Goal: Information Seeking & Learning: Get advice/opinions

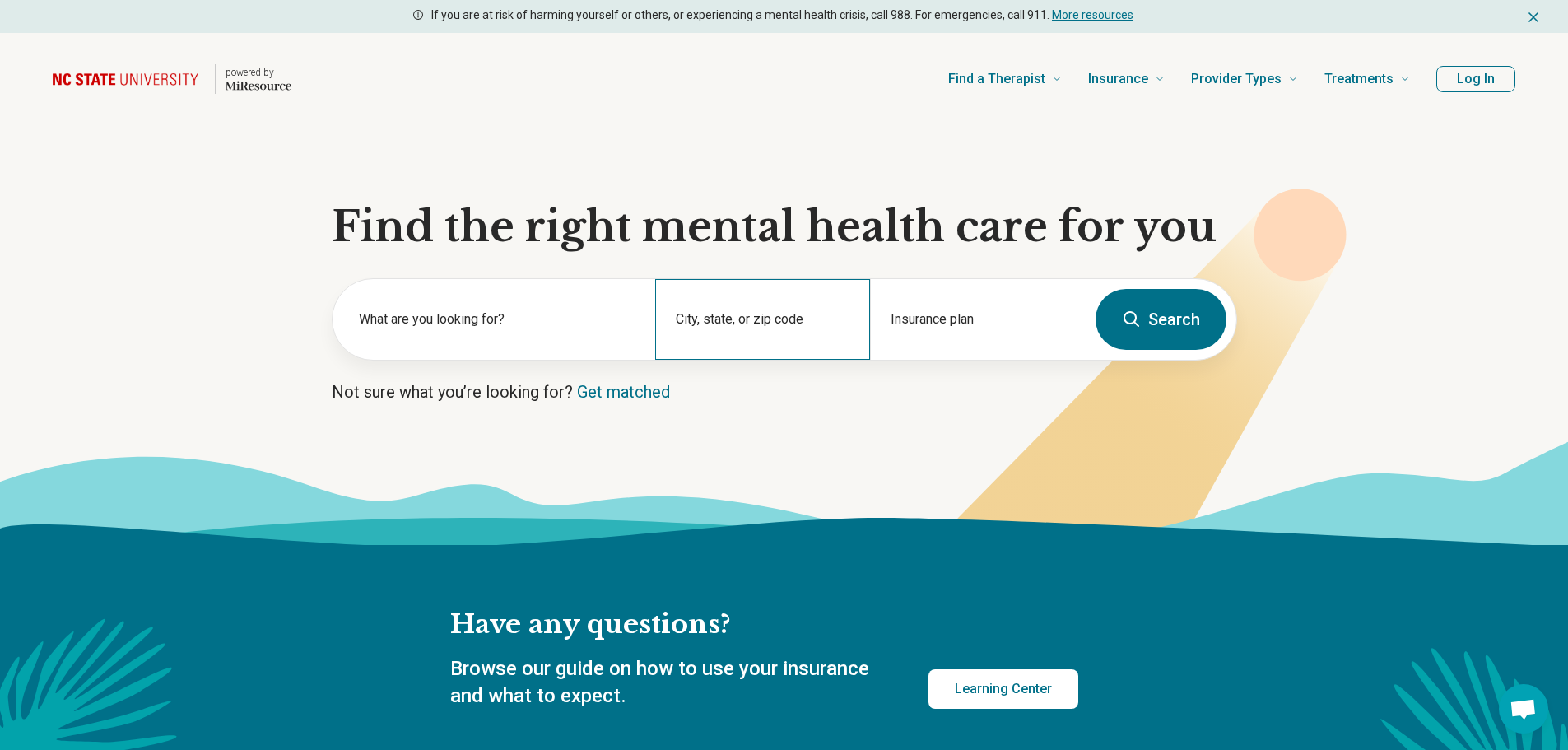
click at [760, 316] on div "City, state, or zip code" at bounding box center [763, 319] width 215 height 81
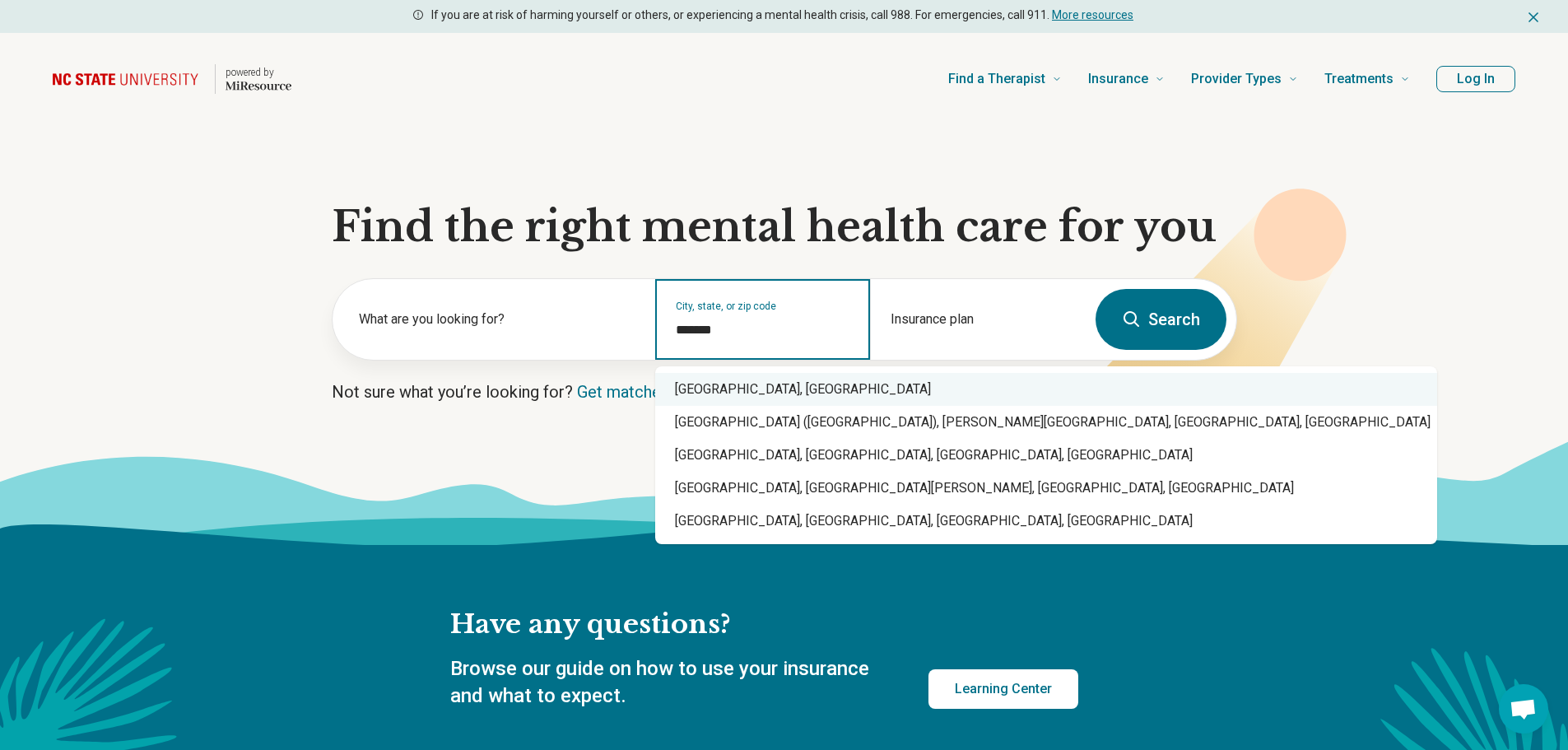
click at [735, 401] on div "Raleigh, NC" at bounding box center [1047, 389] width 782 height 33
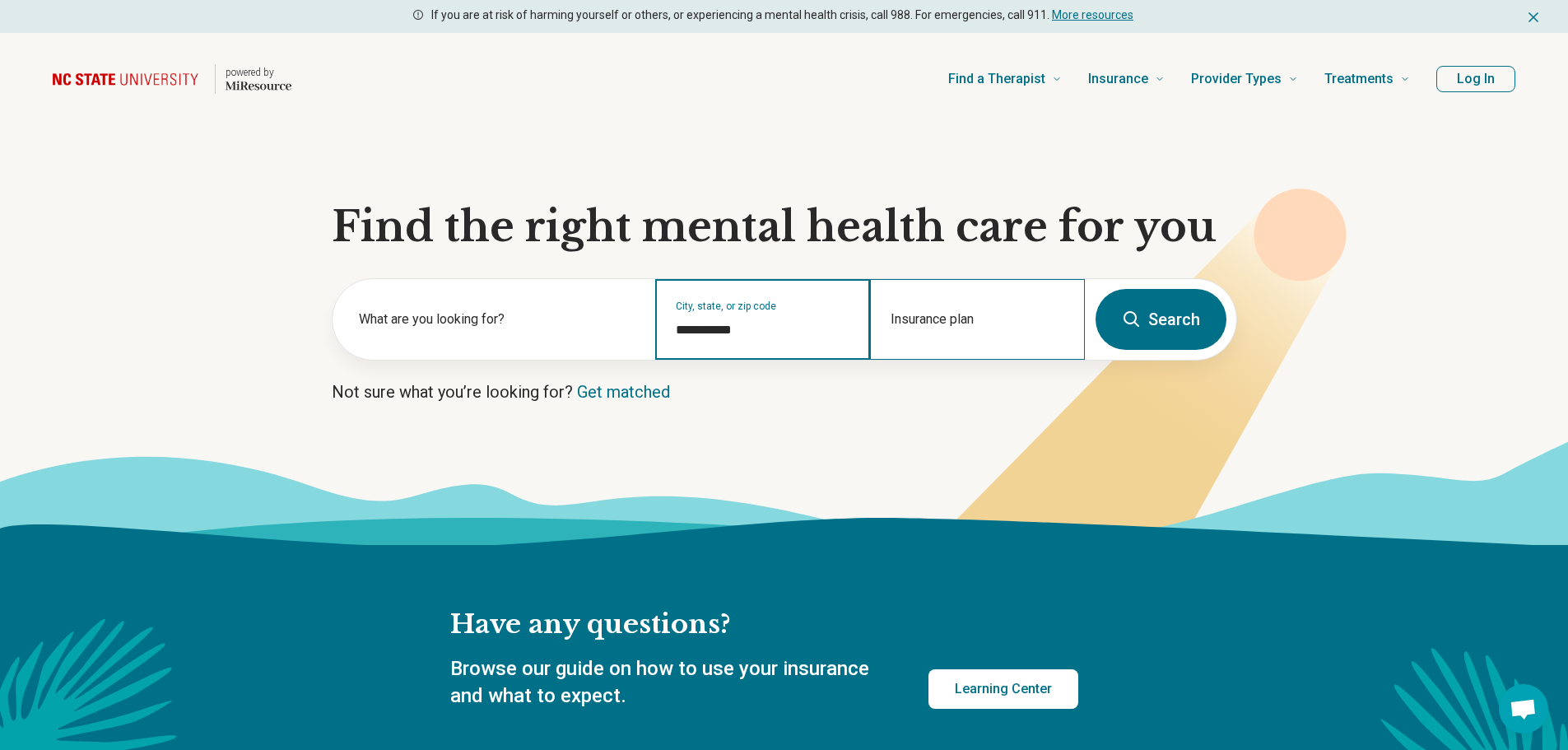
type input "**********"
click at [958, 317] on div "Insurance plan" at bounding box center [977, 319] width 215 height 81
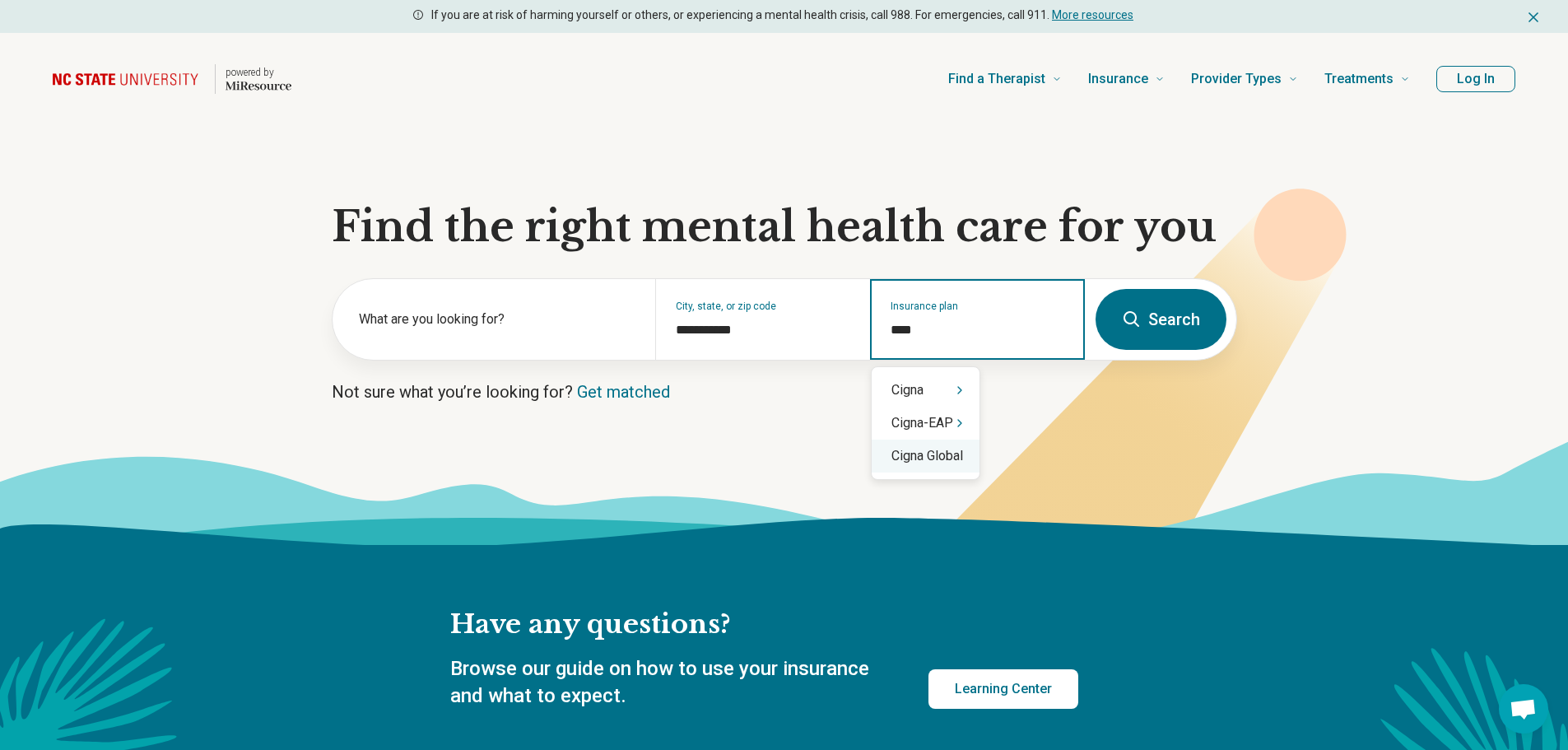
type input "****"
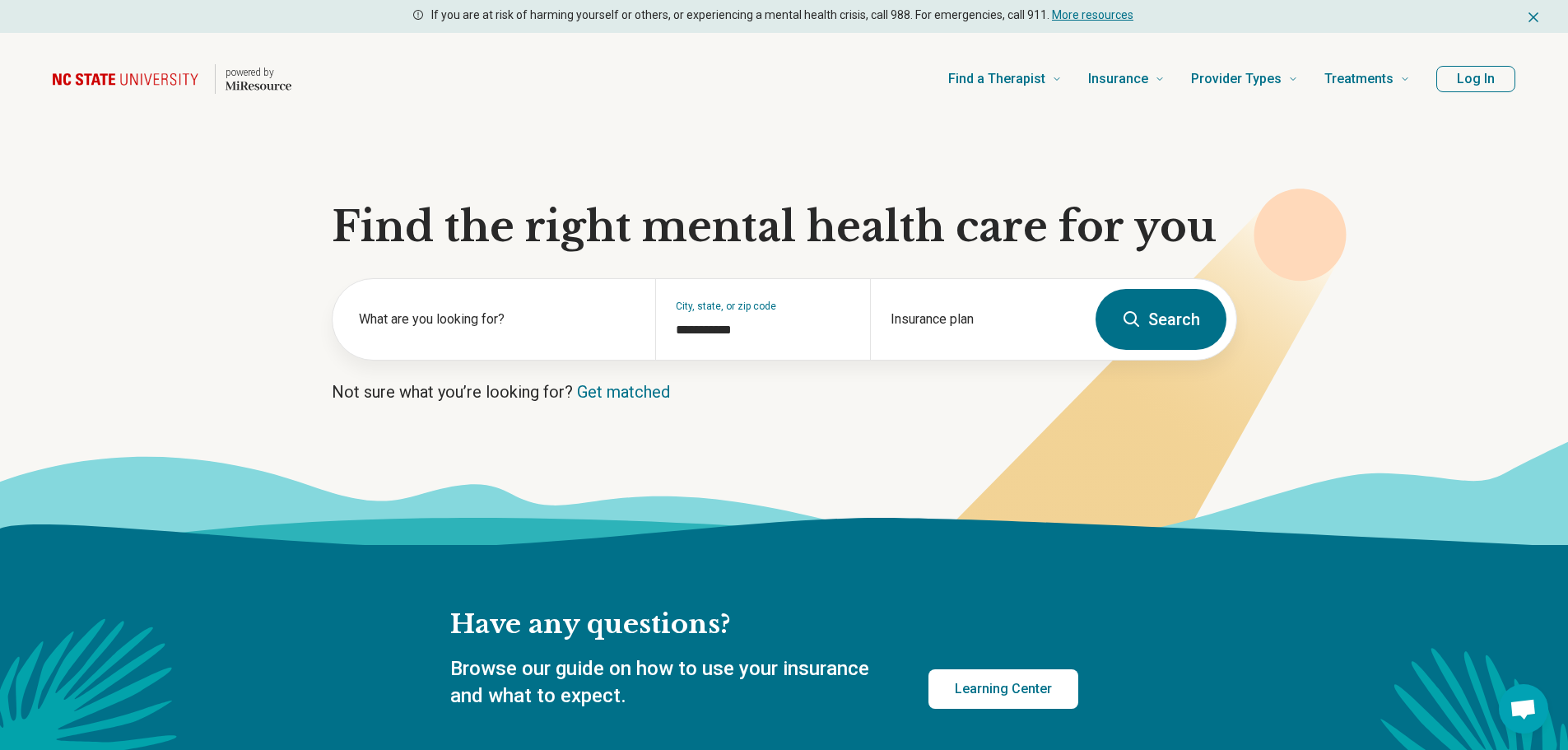
click at [136, 204] on section "**********" at bounding box center [784, 335] width 1568 height 420
click at [971, 319] on div "Insurance plan" at bounding box center [977, 319] width 215 height 81
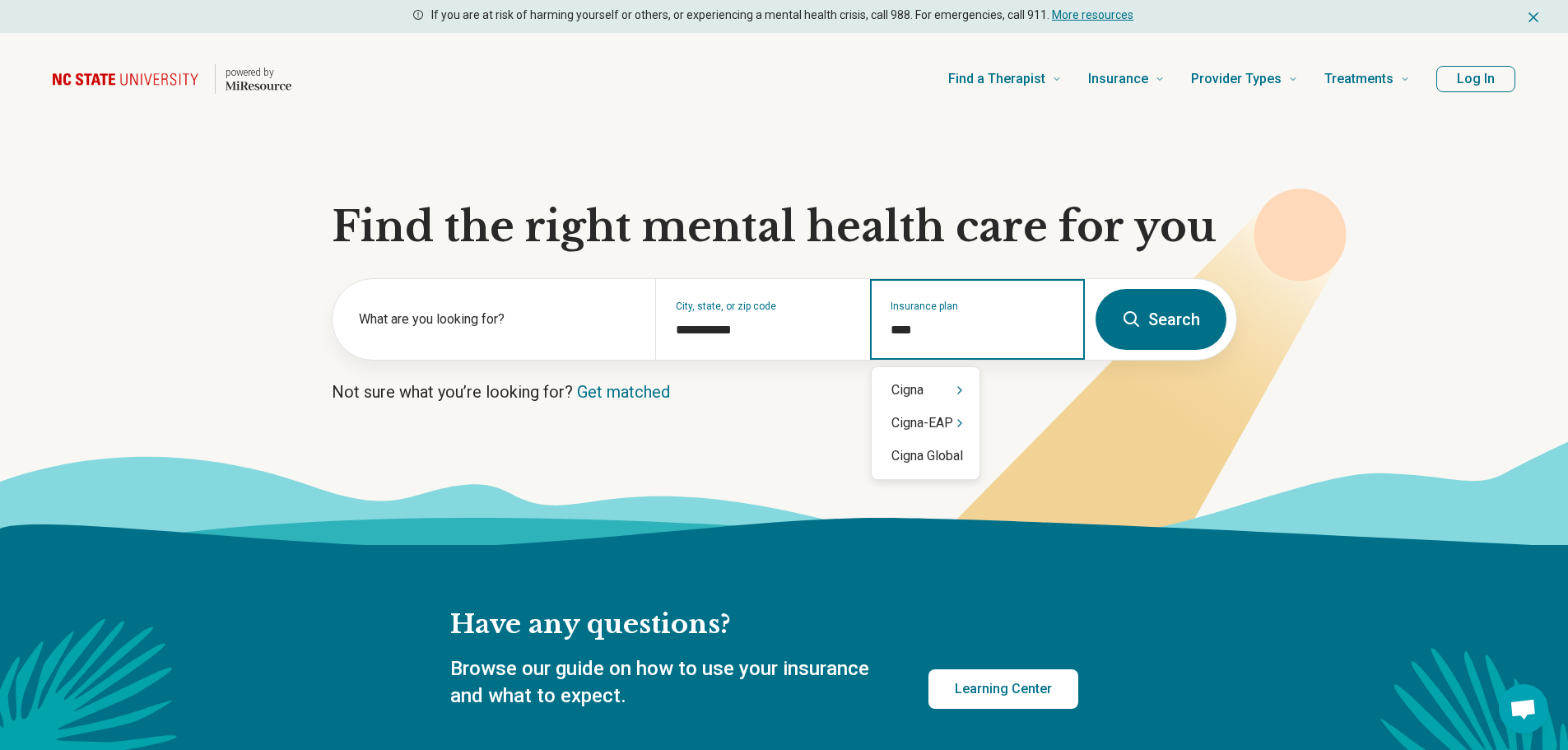
type input "*****"
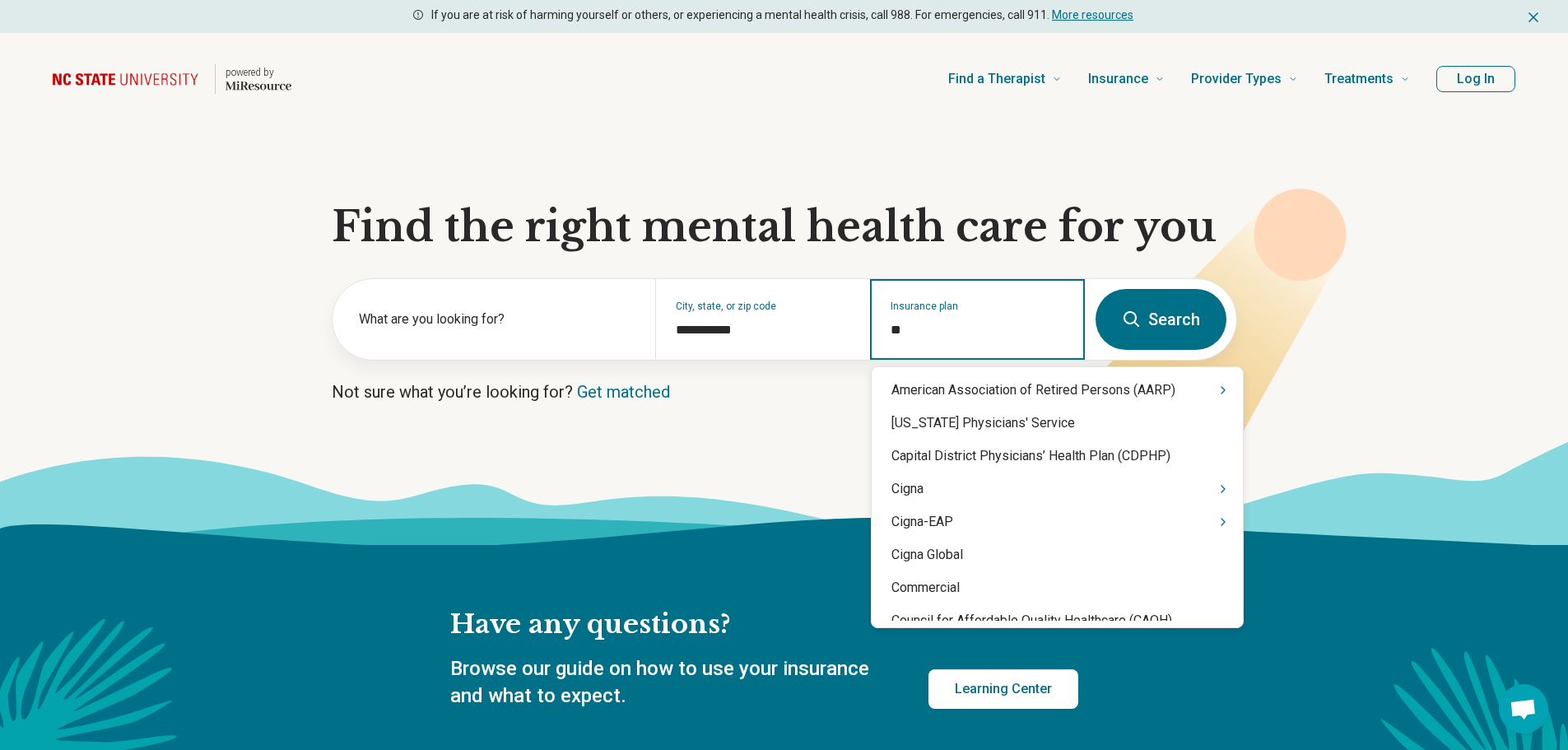
type input "***"
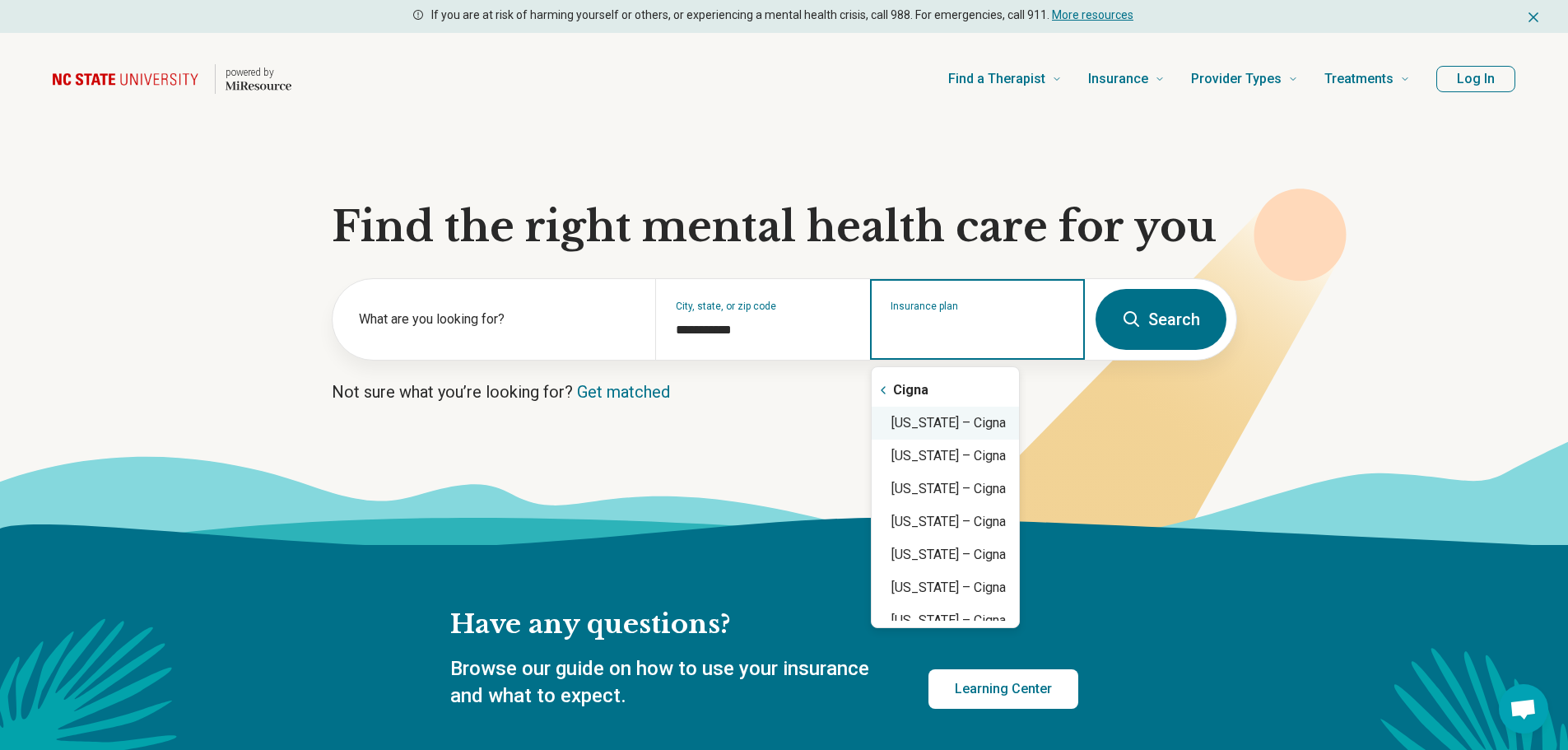
click at [979, 428] on div "North Carolina – Cigna" at bounding box center [945, 423] width 148 height 33
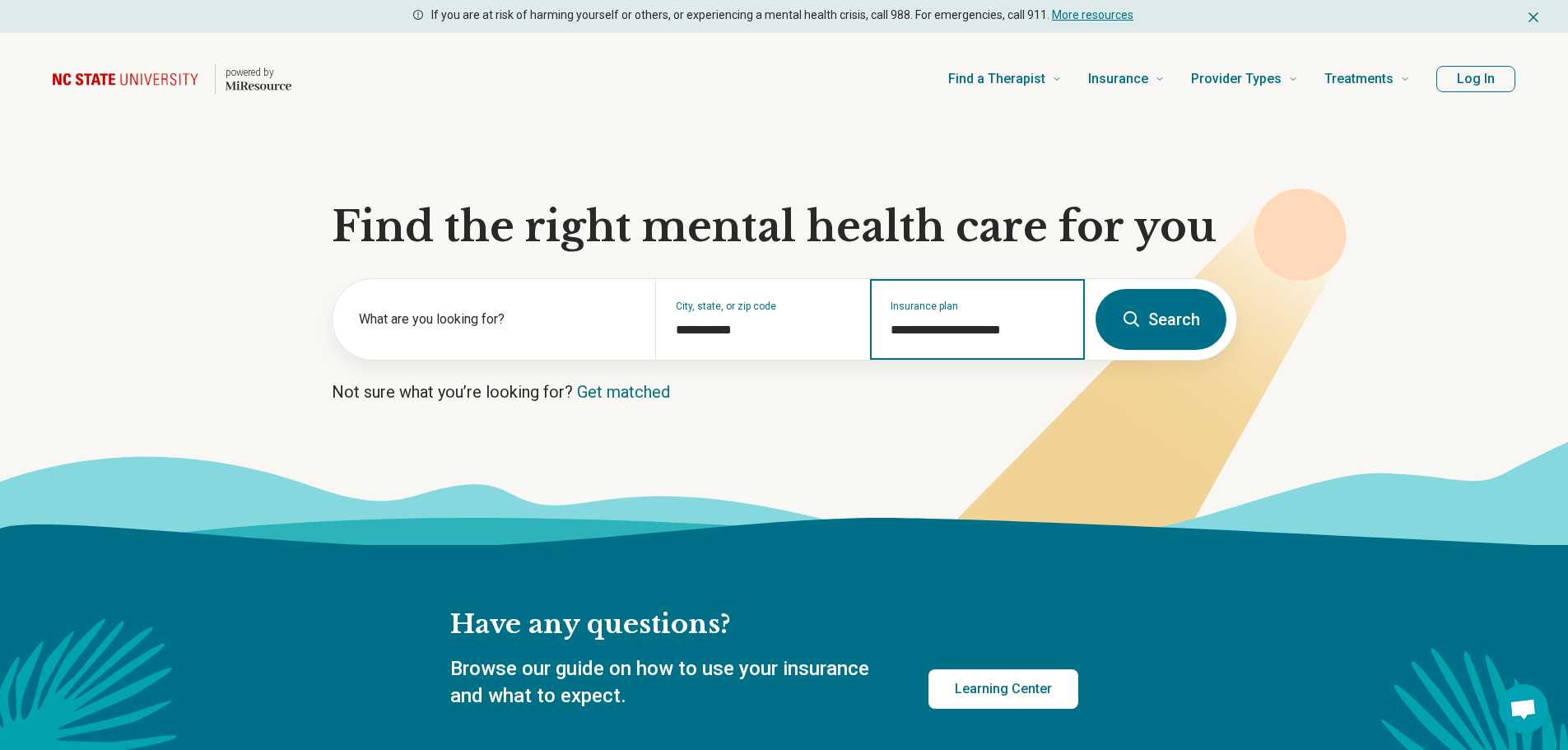
type input "**********"
click at [1134, 344] on button "Search" at bounding box center [1162, 319] width 131 height 61
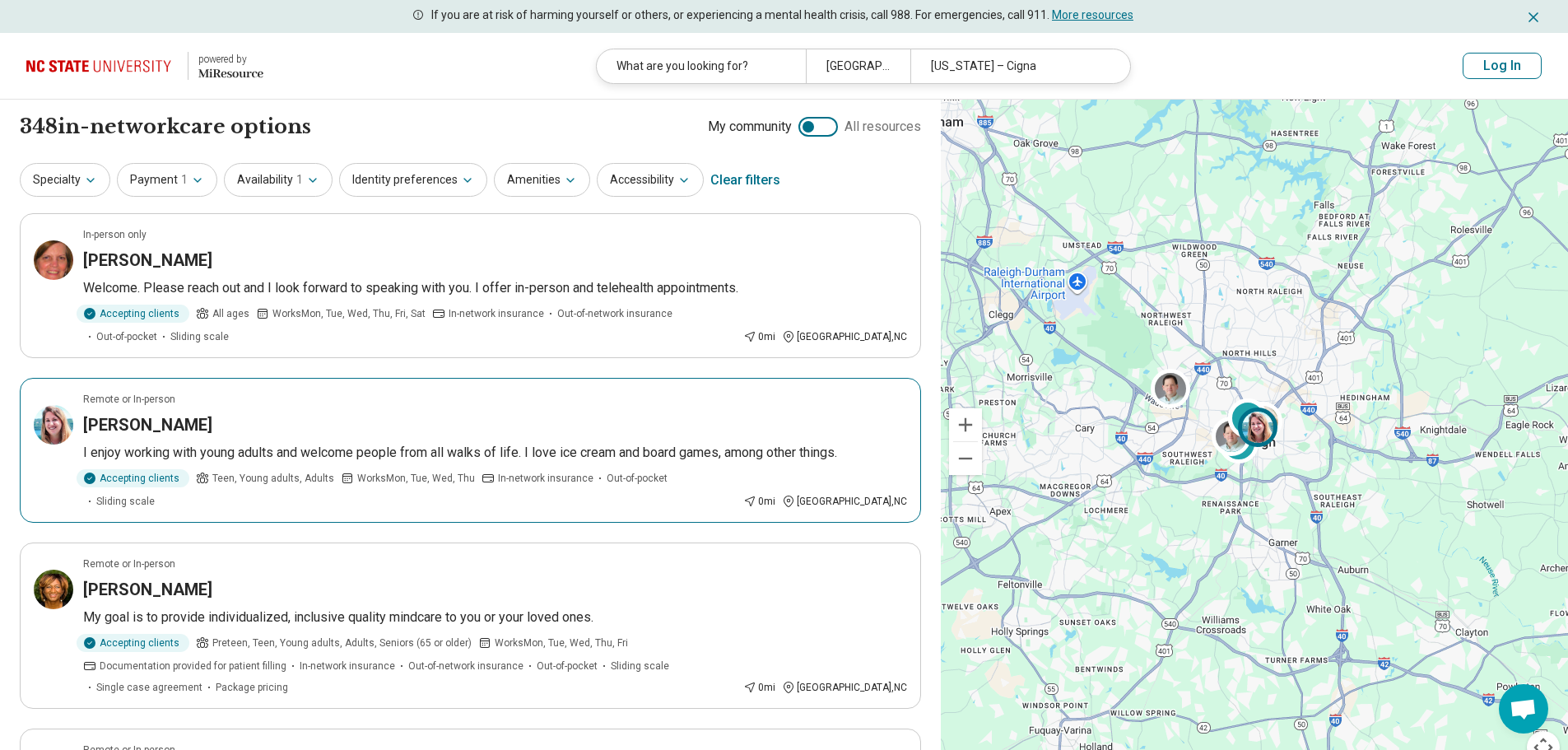
drag, startPoint x: 171, startPoint y: 435, endPoint x: 90, endPoint y: 417, distance: 83.0
click at [90, 417] on h3 "Jenna Desrosiers" at bounding box center [148, 425] width 129 height 23
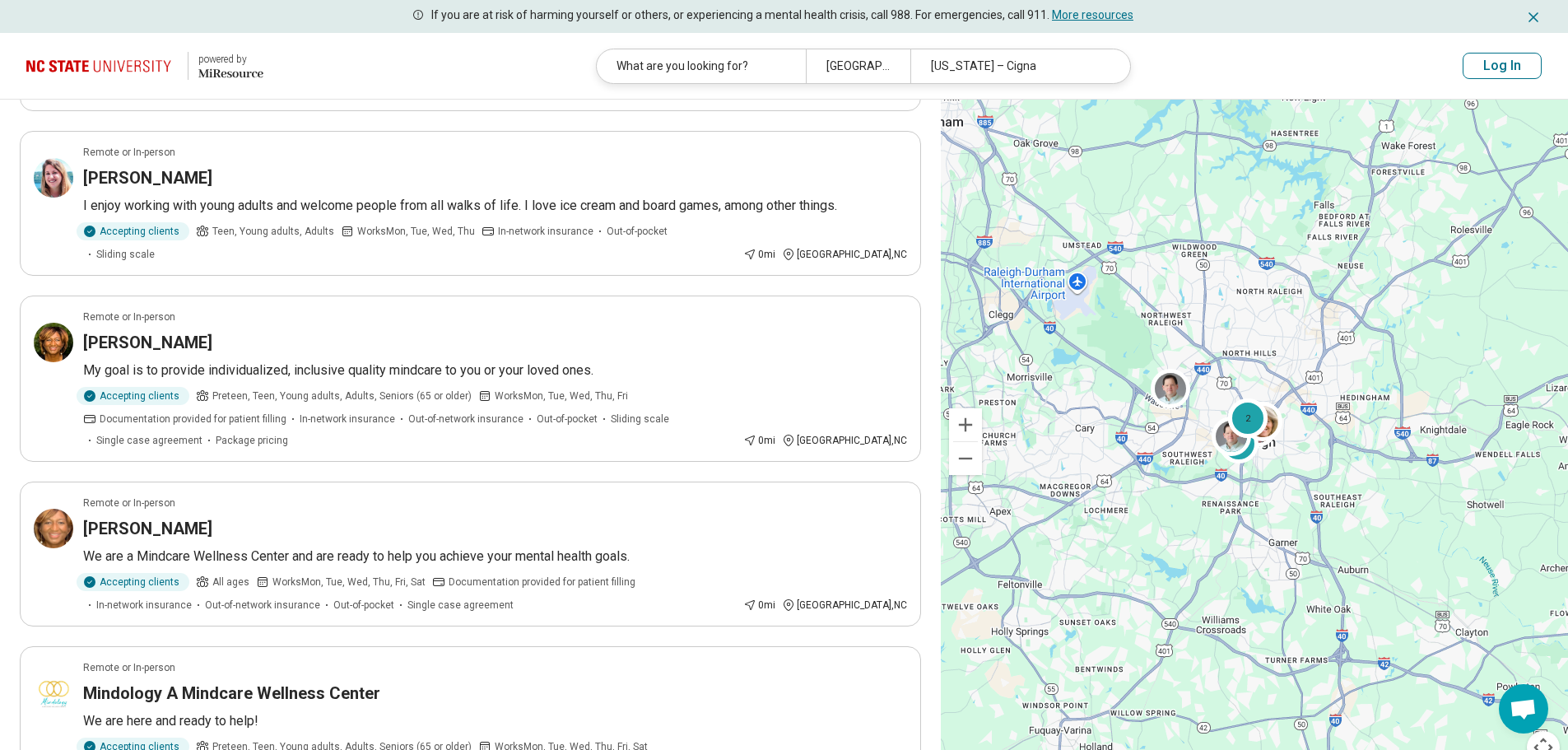
scroll to position [329, 0]
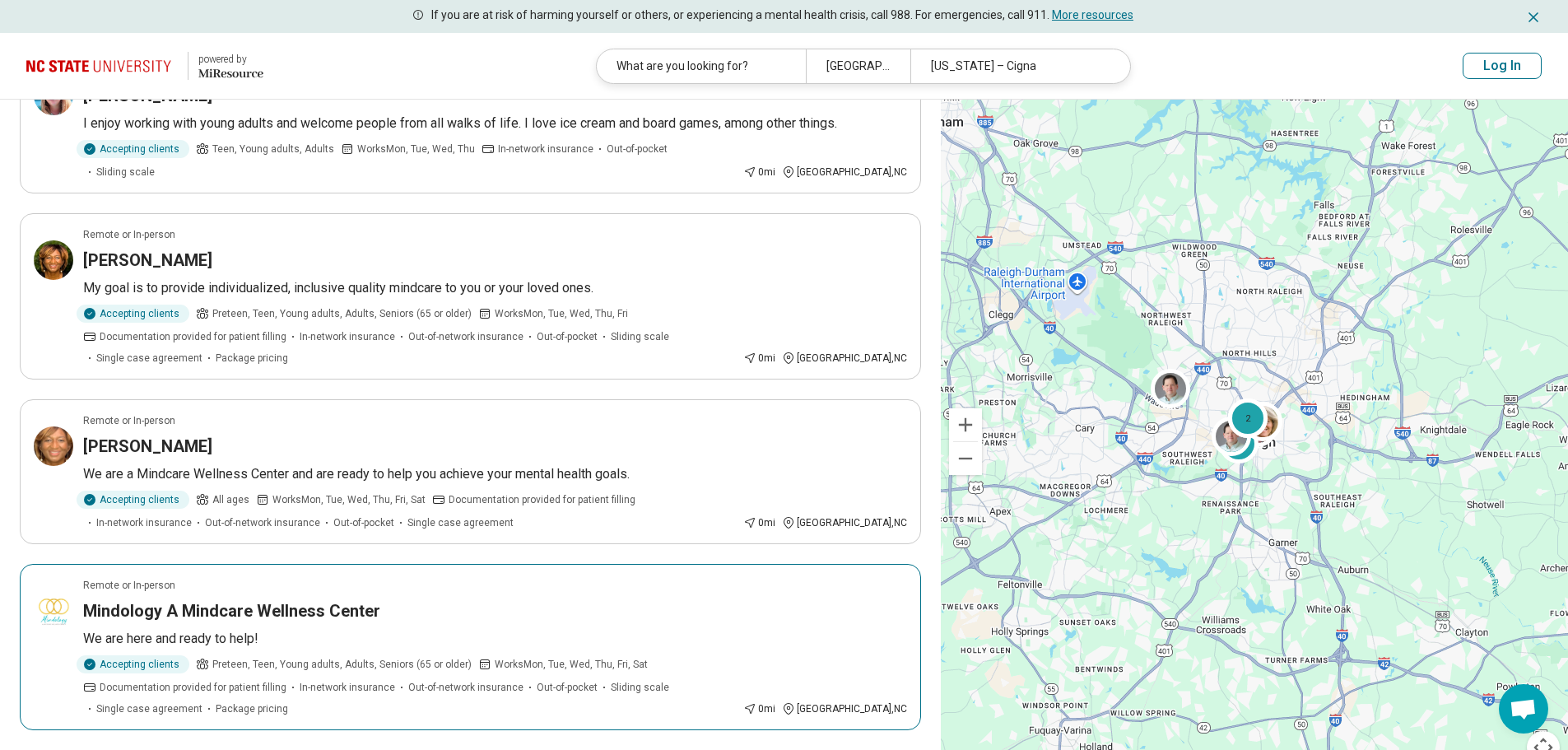
click at [276, 599] on h3 "Mindology A Mindcare Wellness Center" at bounding box center [232, 611] width 297 height 23
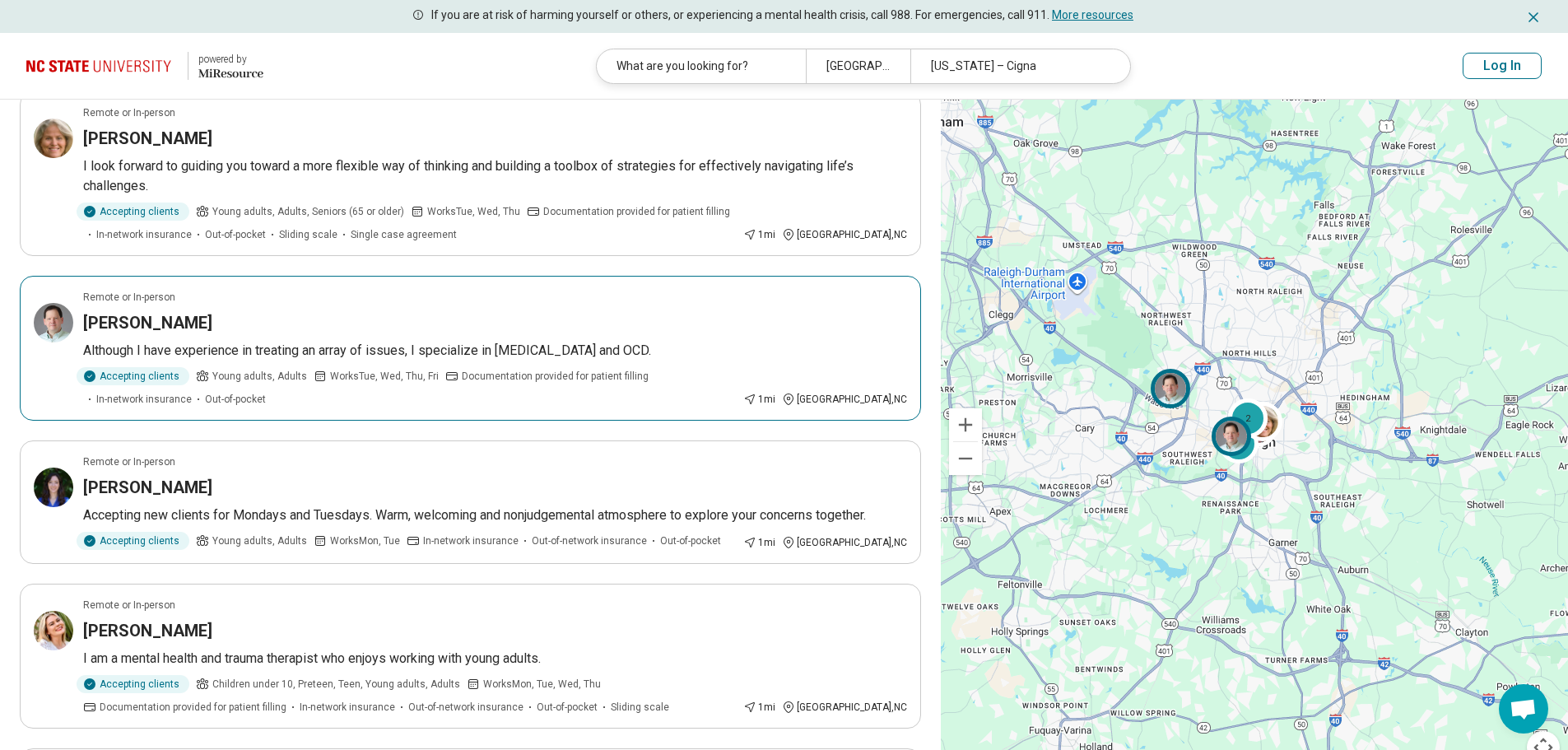
scroll to position [1070, 0]
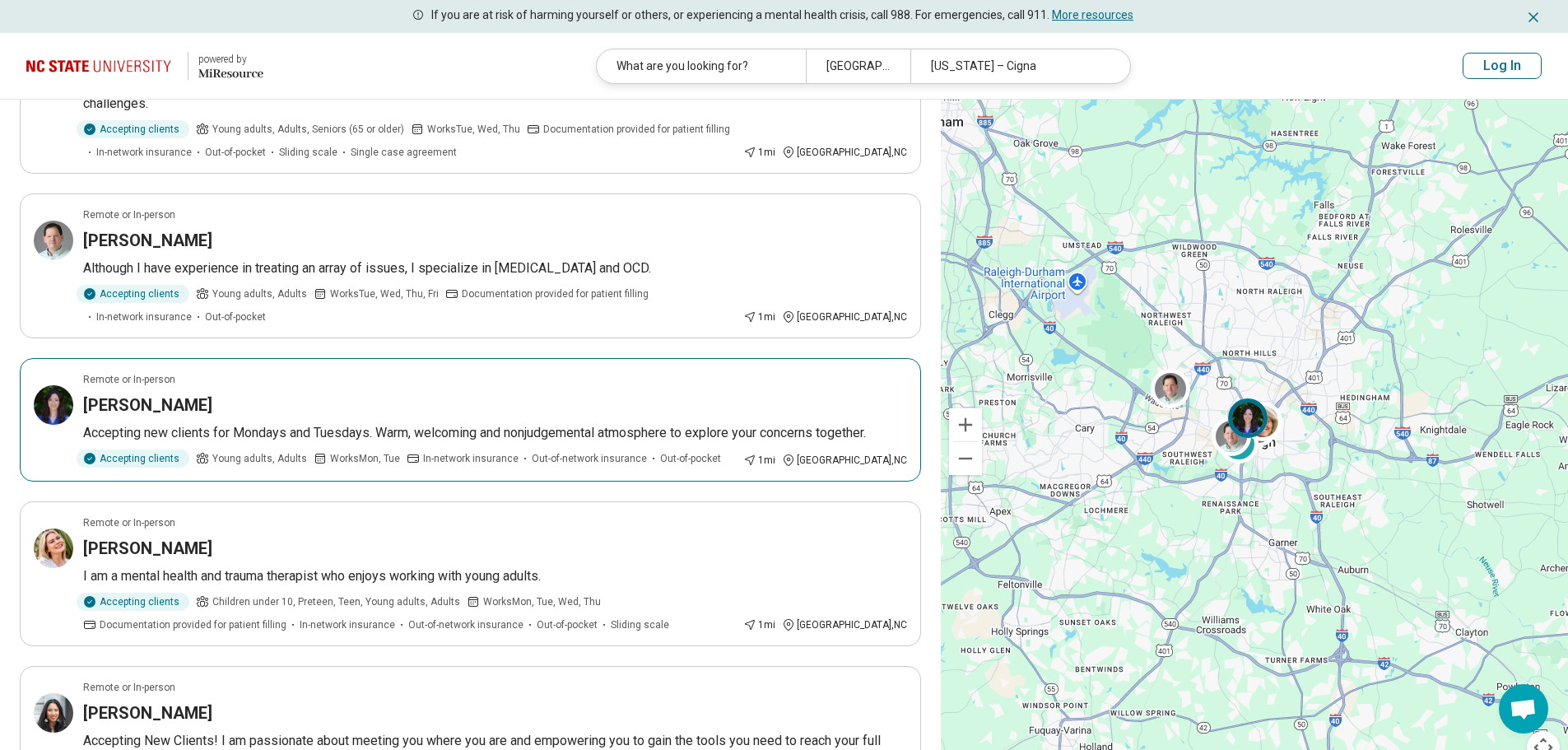
click at [133, 394] on h3 "Christine Wilson" at bounding box center [148, 405] width 129 height 23
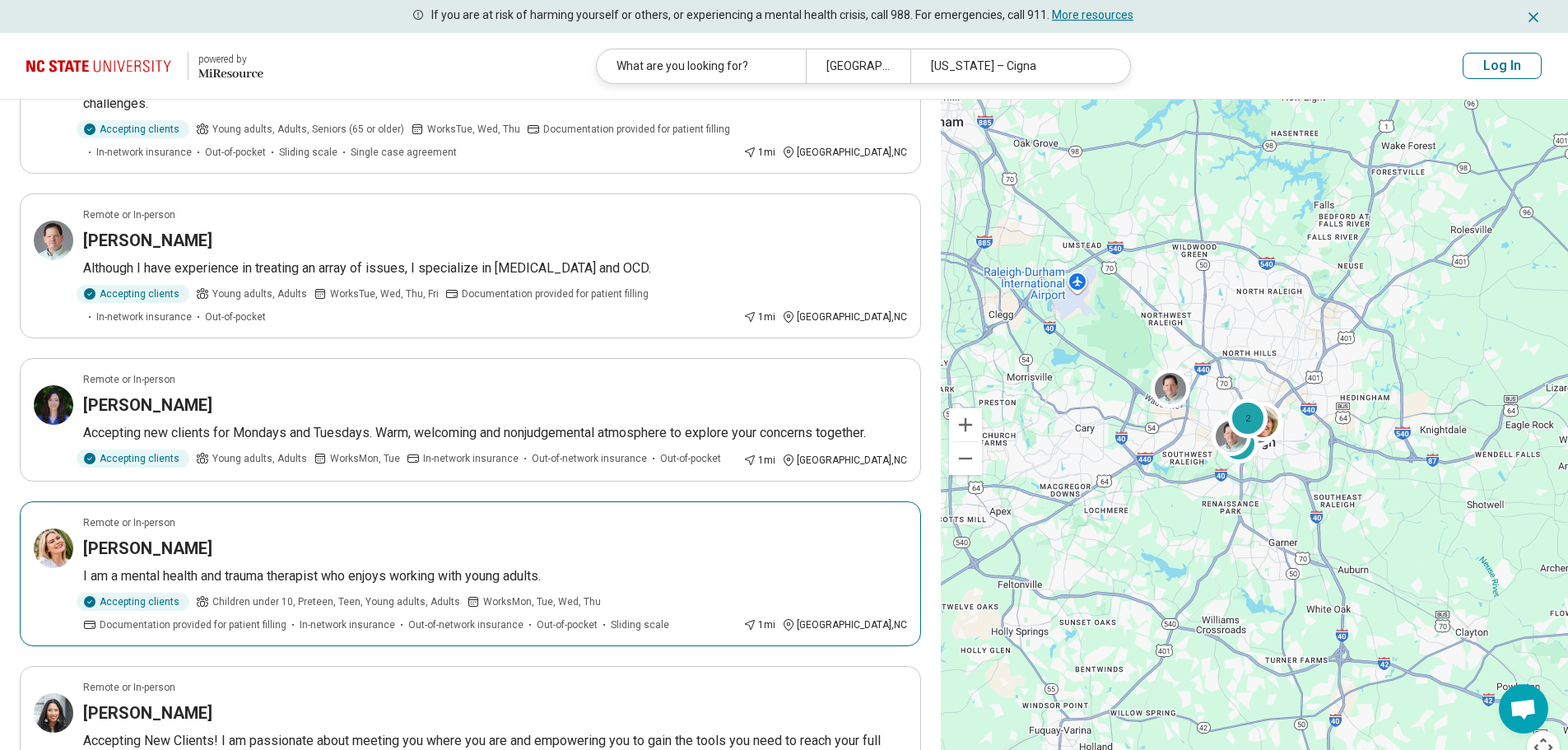
scroll to position [1153, 0]
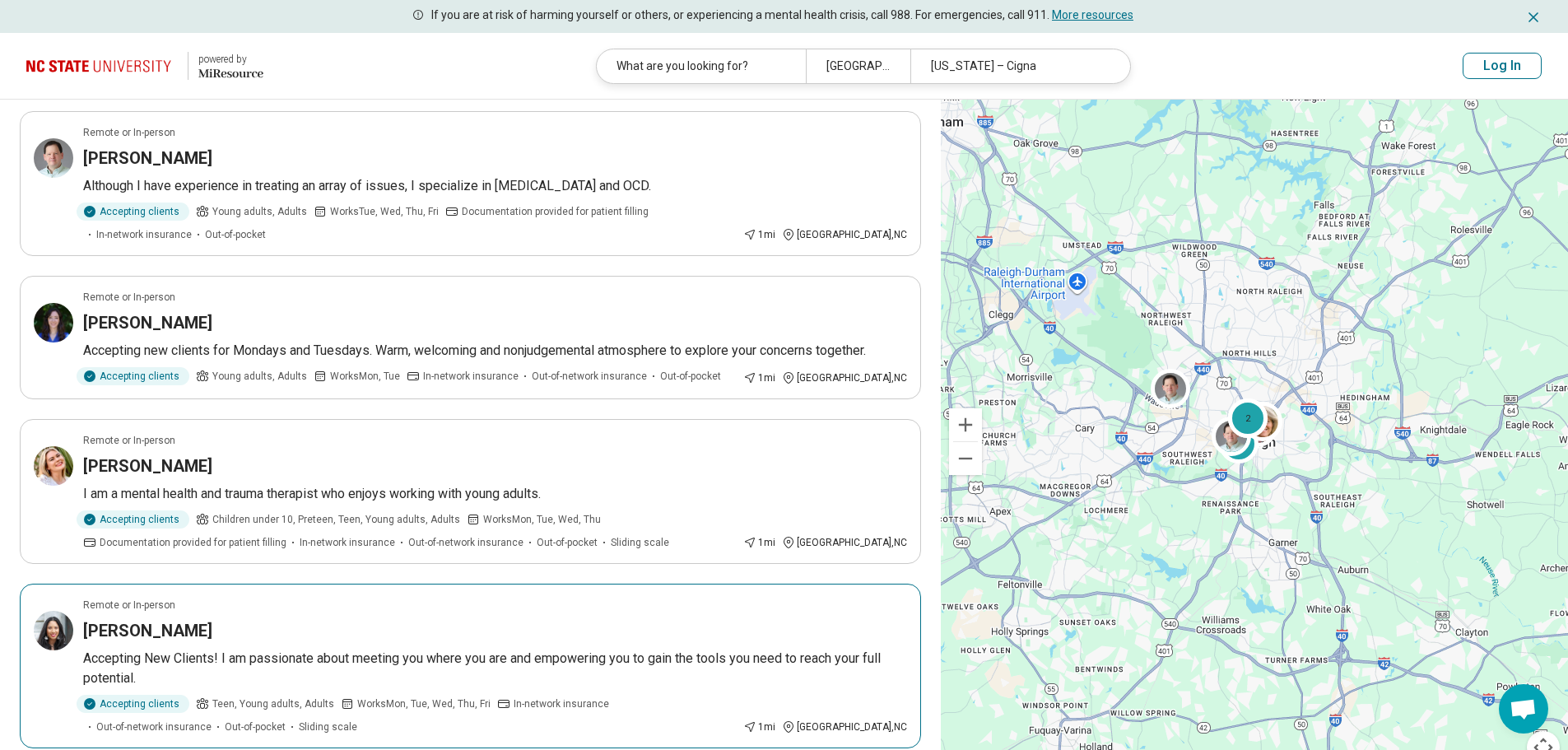
click at [137, 619] on h3 "Emily Jerome" at bounding box center [148, 630] width 129 height 23
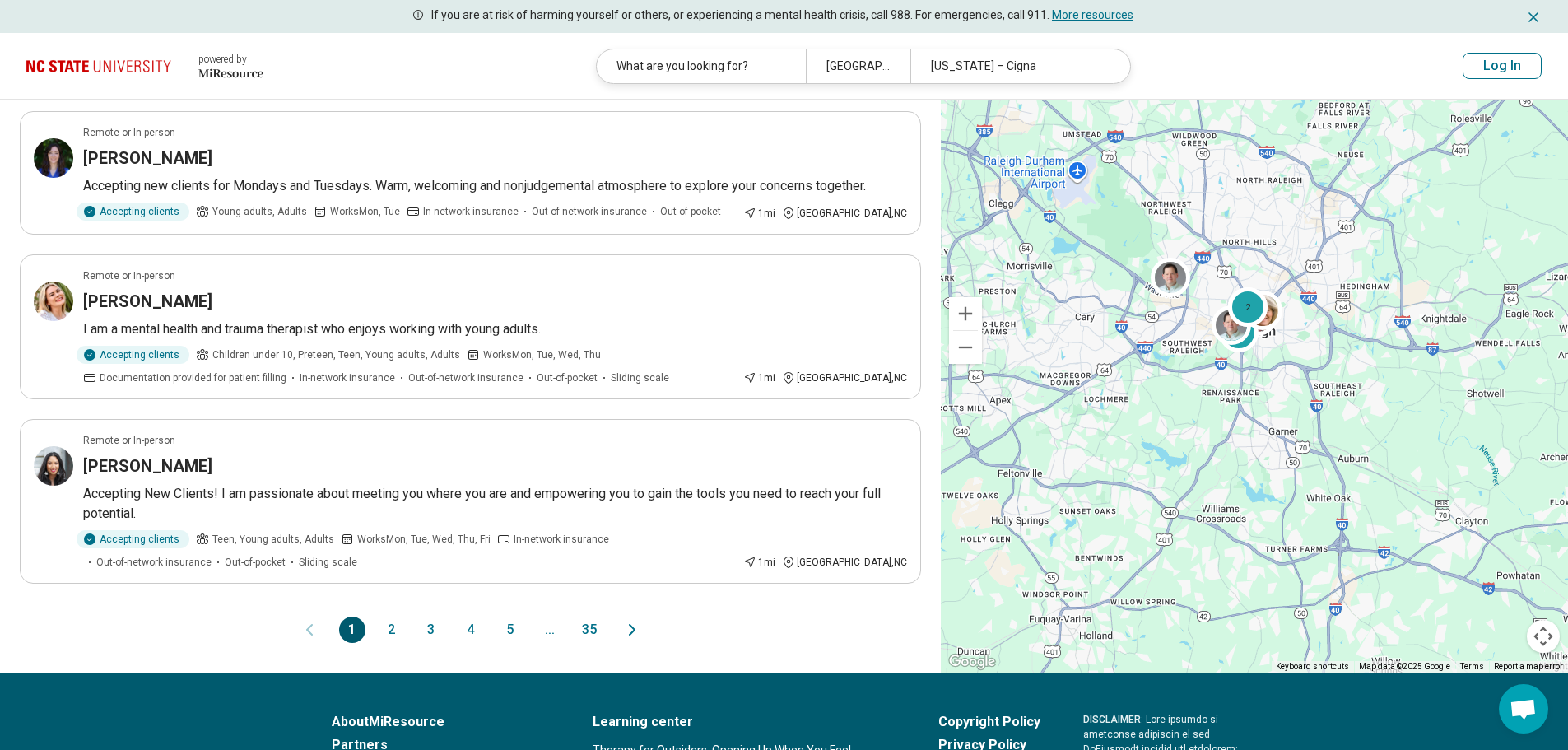
scroll to position [1400, 0]
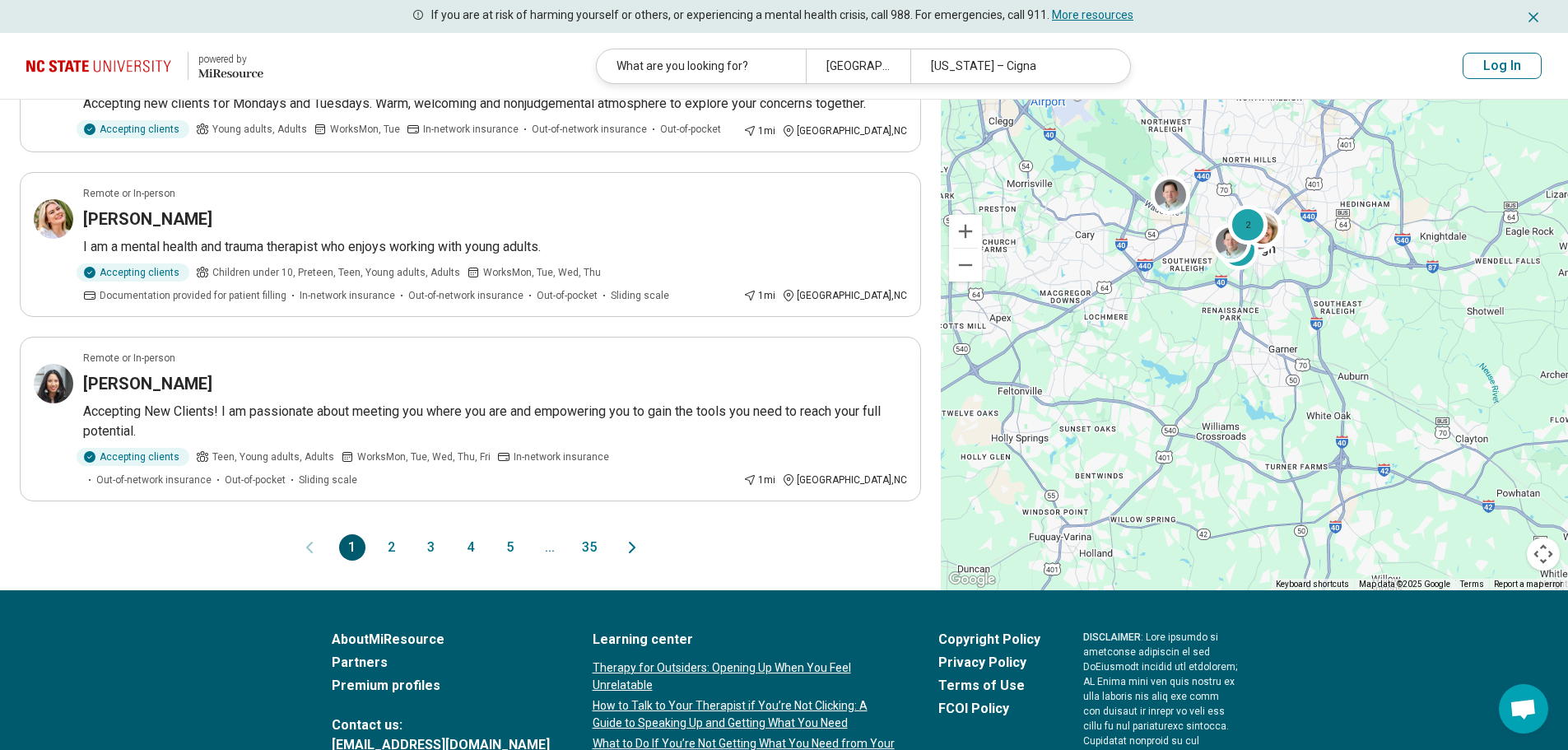
click at [398, 534] on button "2" at bounding box center [391, 546] width 26 height 26
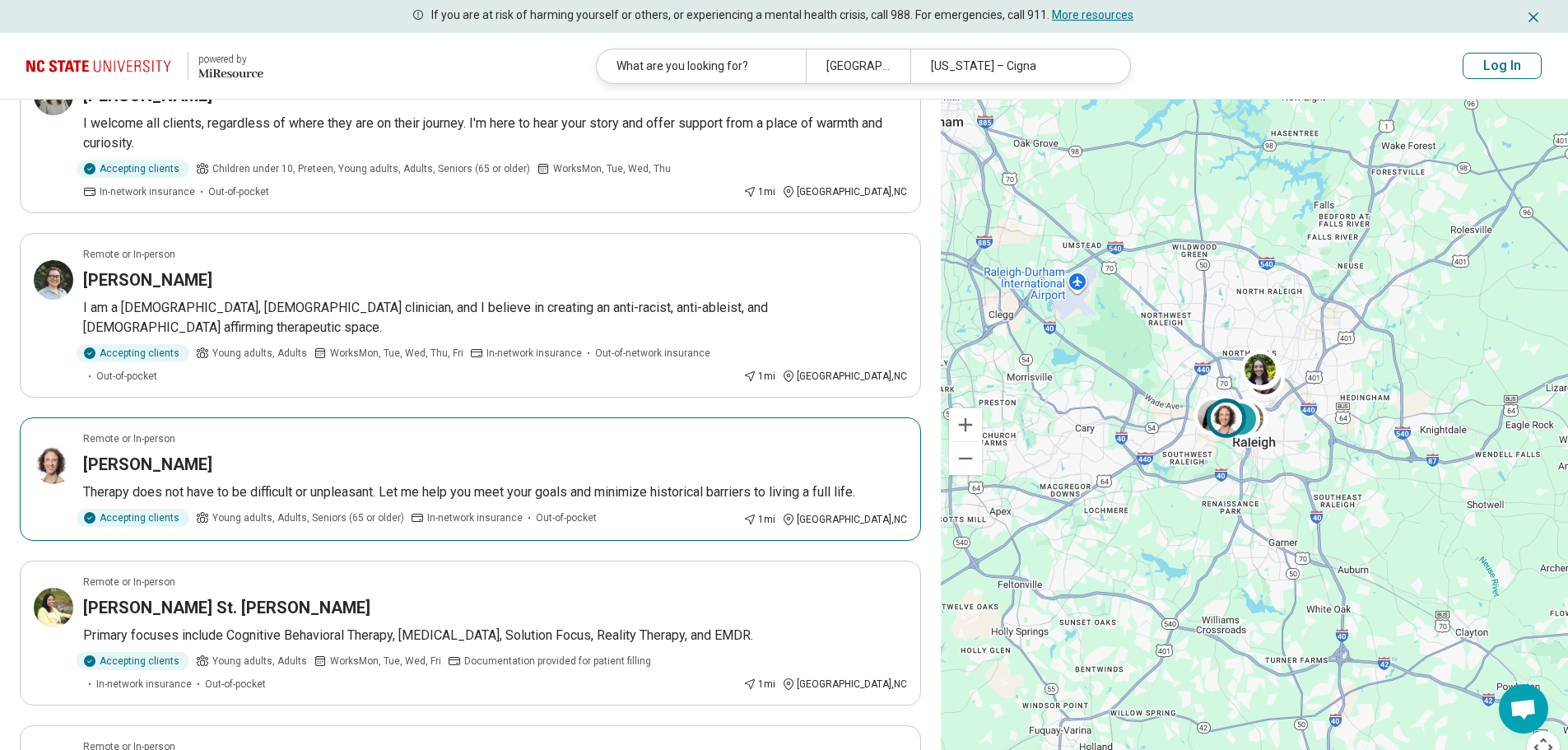
scroll to position [576, 0]
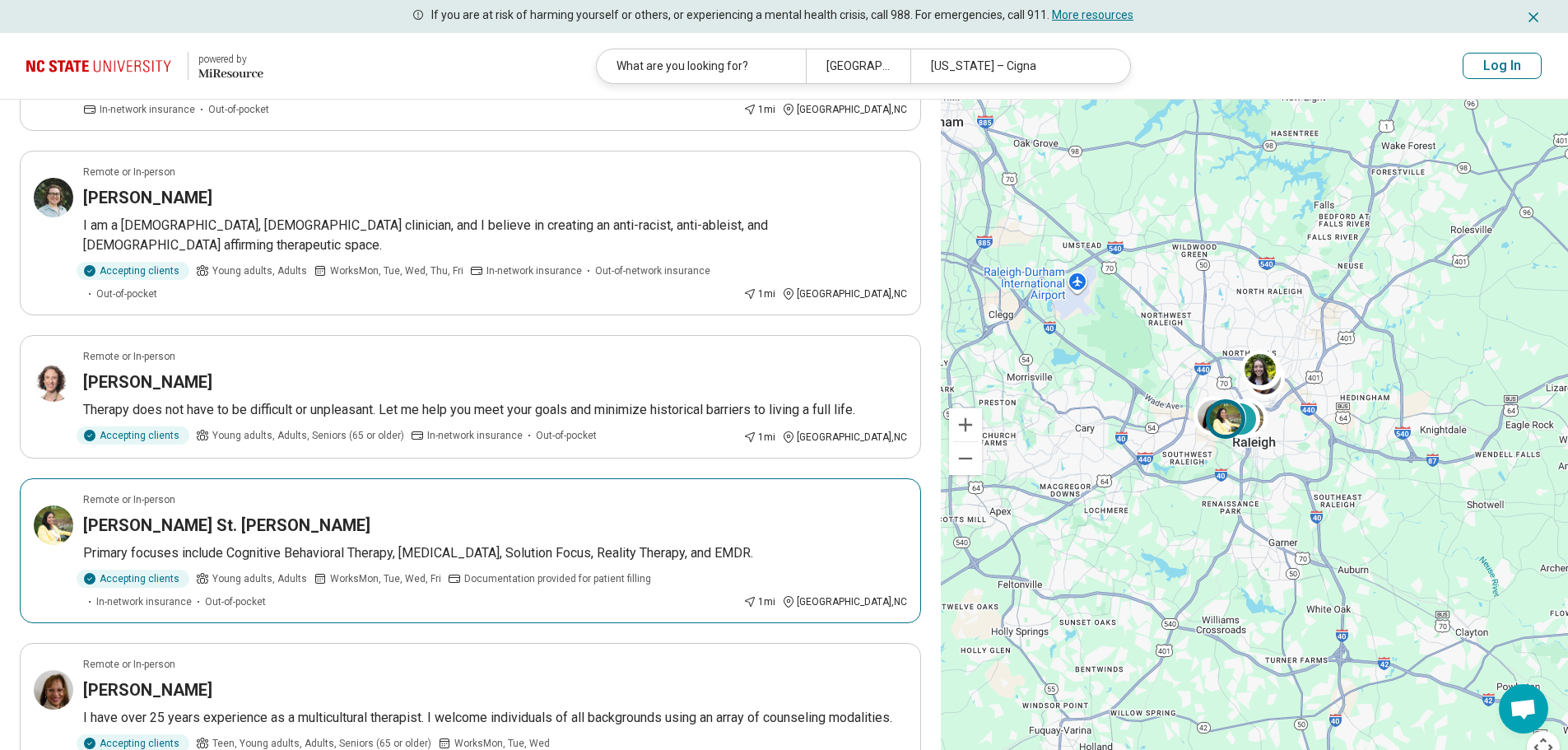
click at [225, 514] on h3 "Tanya St. Julien-Denson" at bounding box center [227, 525] width 288 height 23
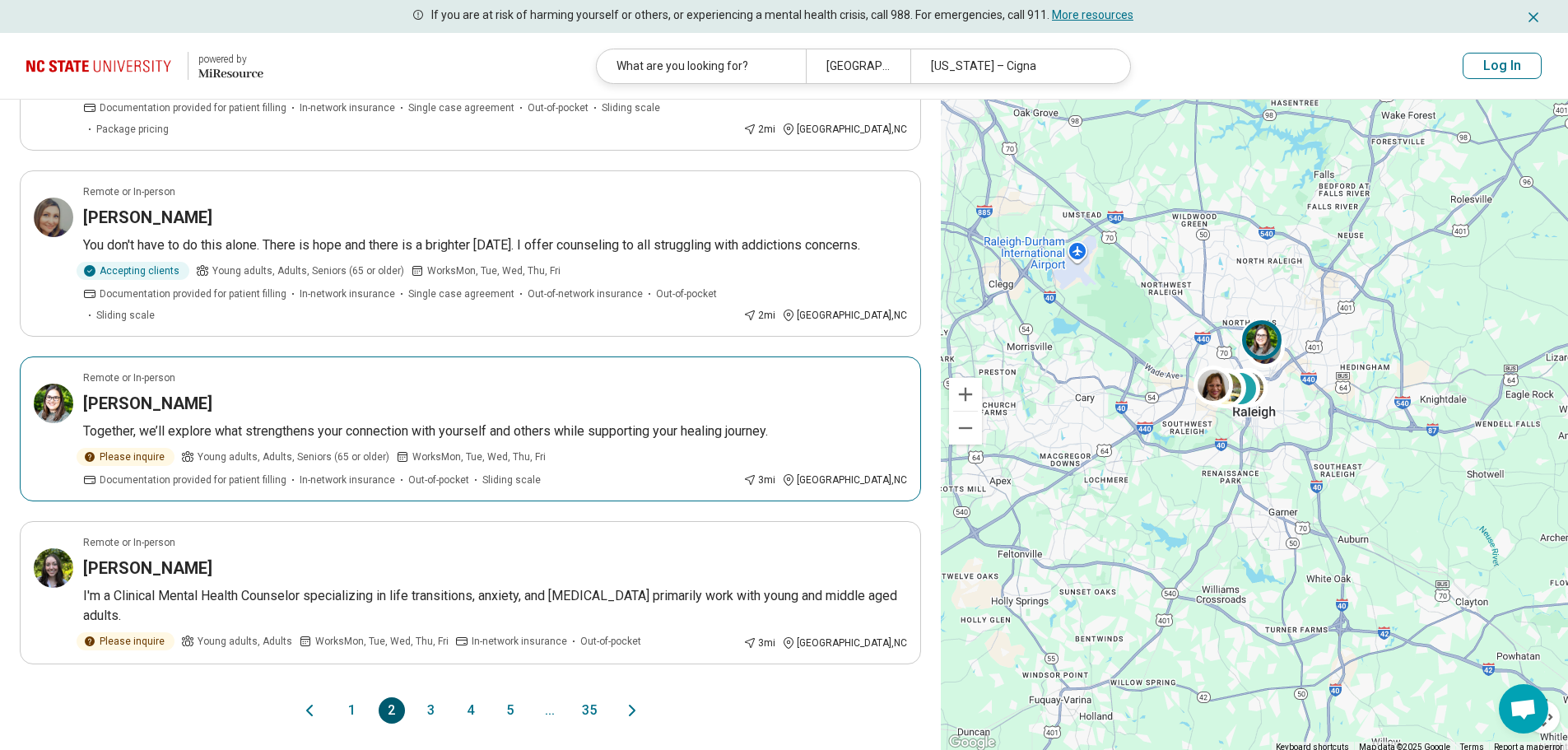
scroll to position [1317, 0]
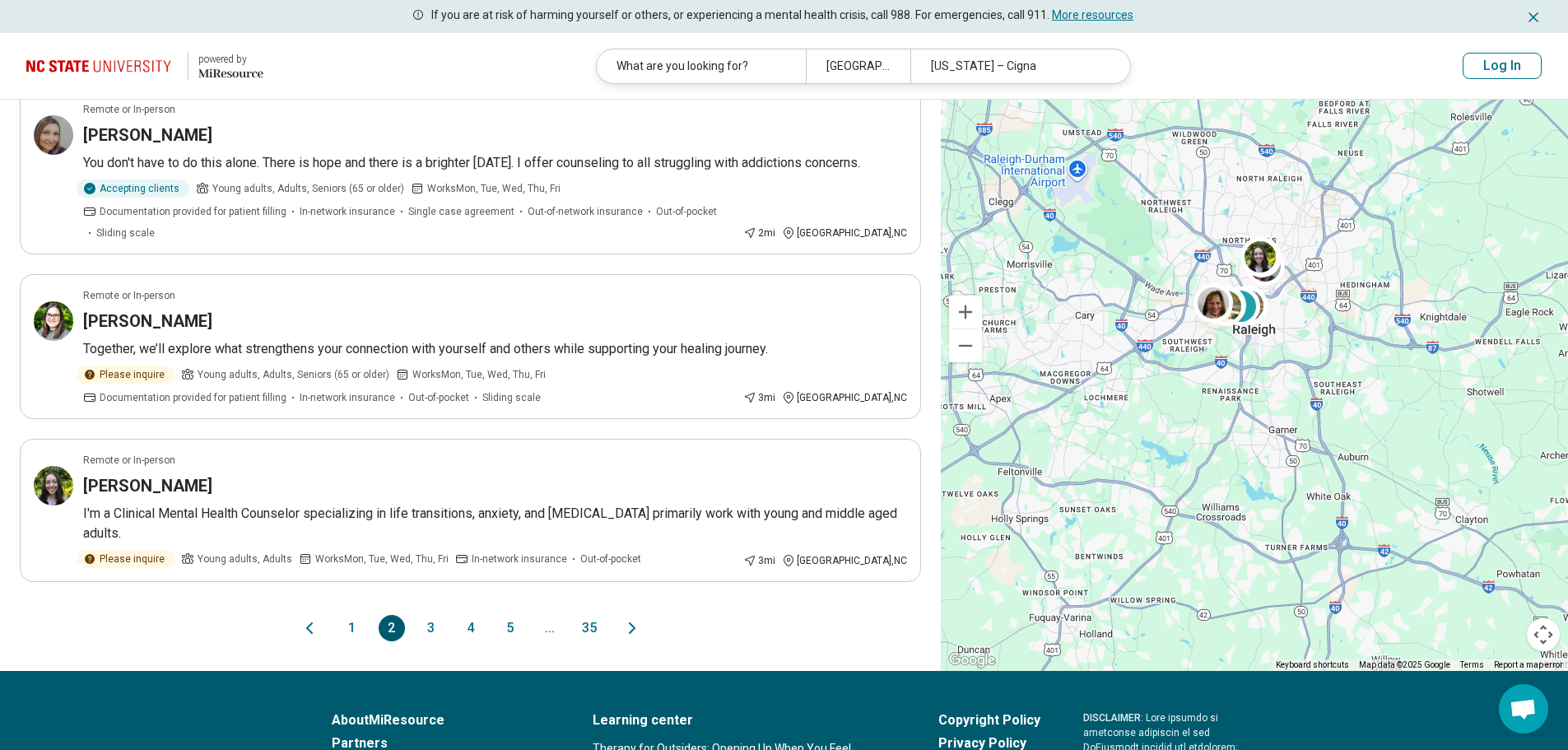
click at [428, 615] on button "3" at bounding box center [431, 627] width 26 height 26
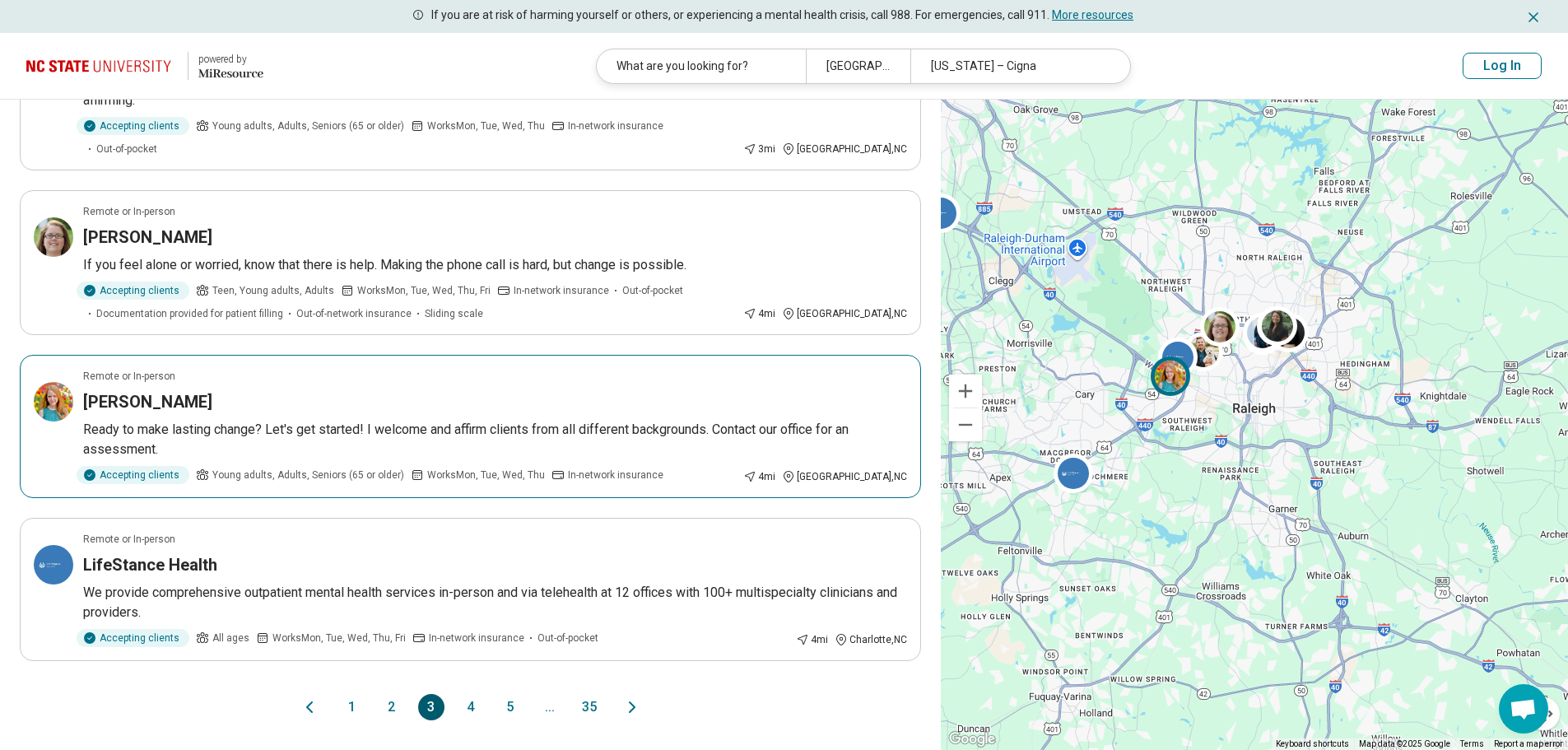
scroll to position [1235, 0]
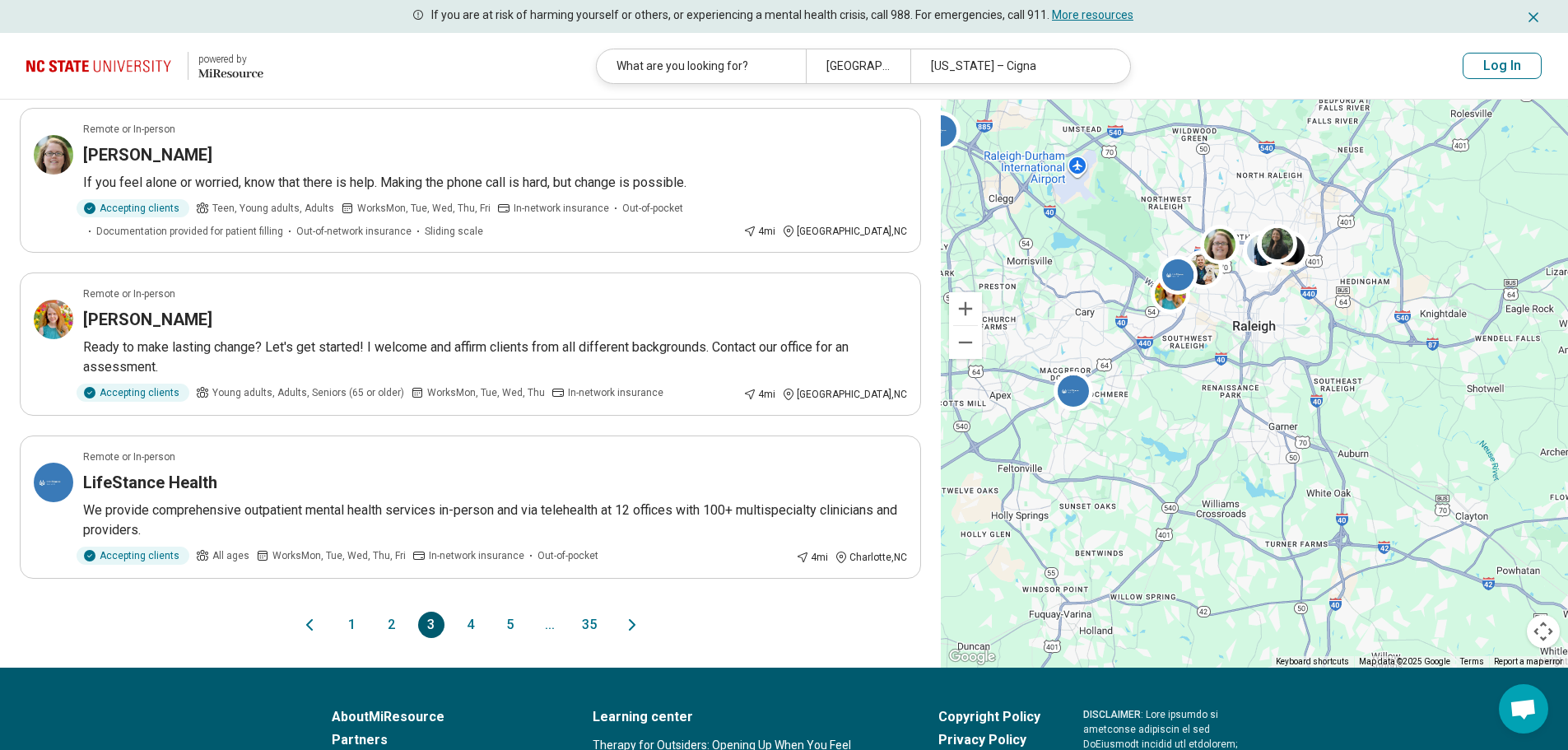
click at [468, 612] on button "4" at bounding box center [470, 625] width 26 height 26
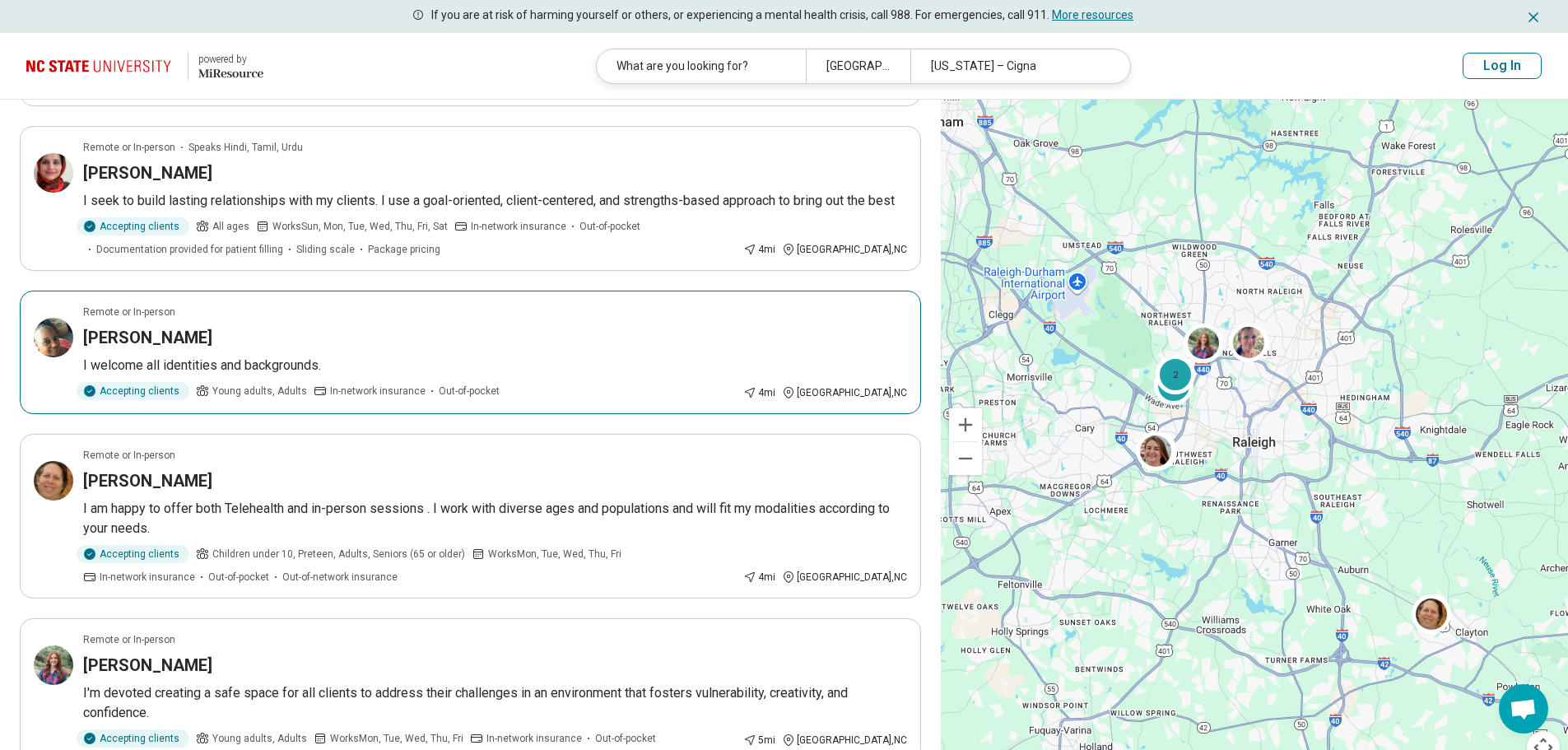
scroll to position [1153, 0]
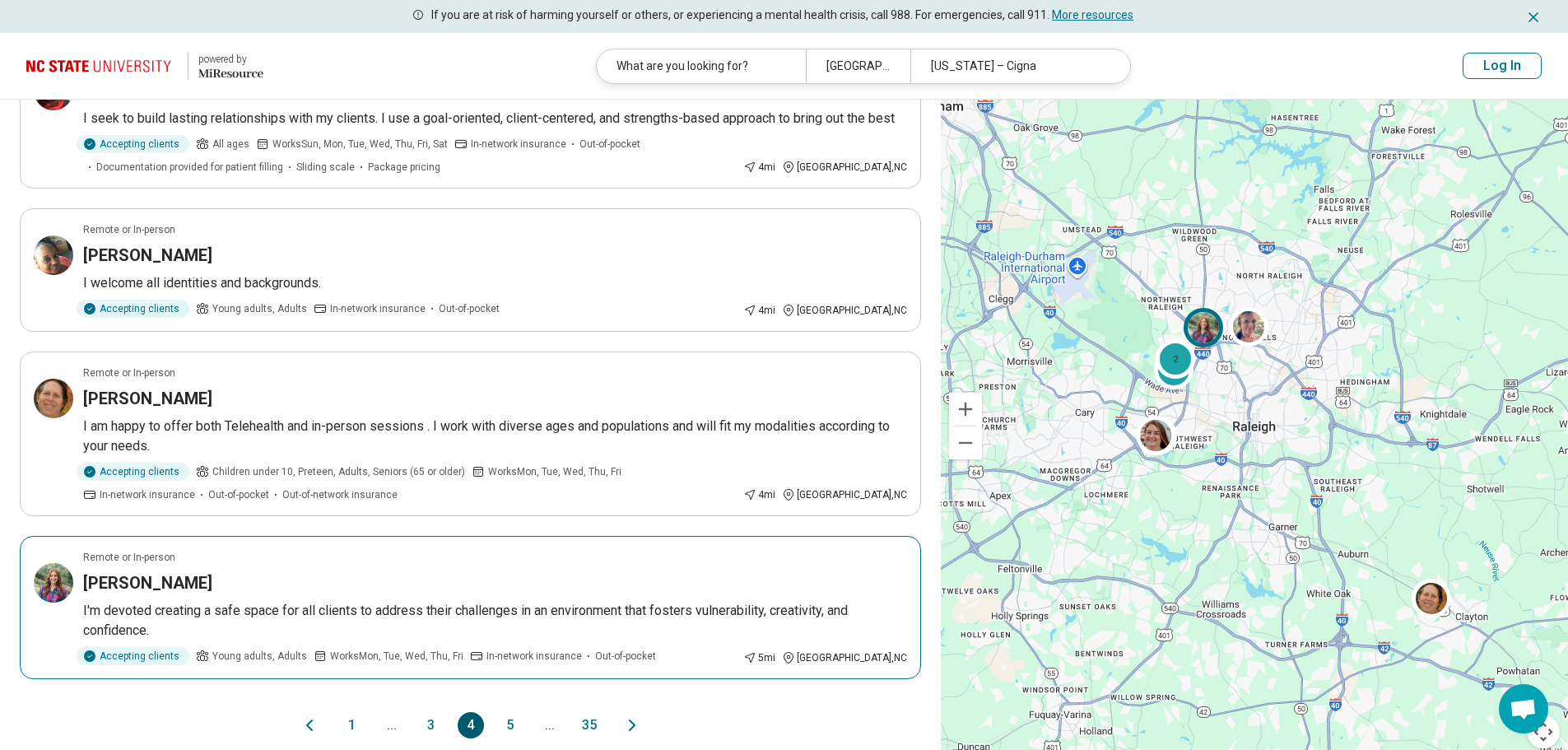
click at [161, 571] on h3 "Sage Torrez" at bounding box center [148, 583] width 129 height 23
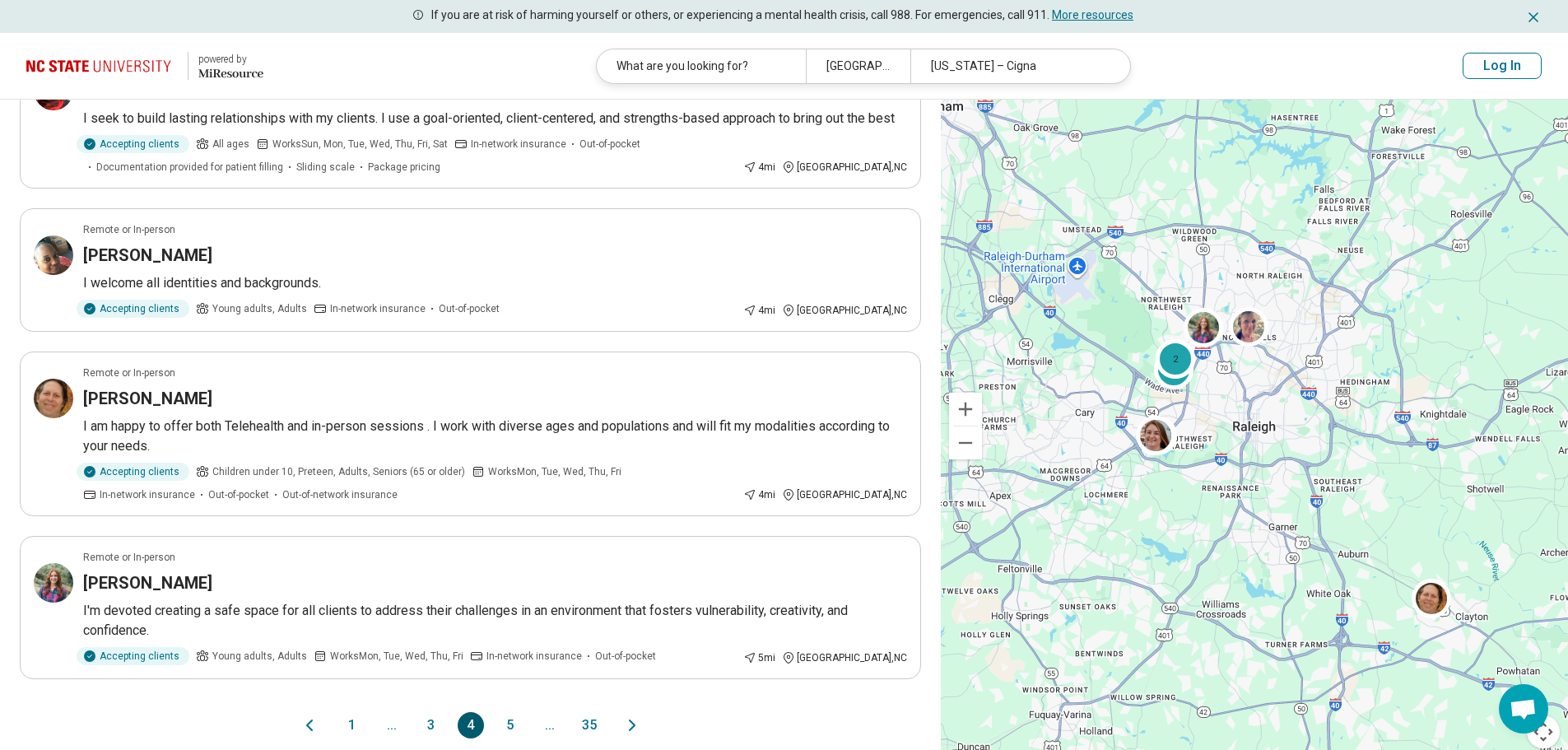
click at [508, 712] on button "5" at bounding box center [510, 725] width 26 height 26
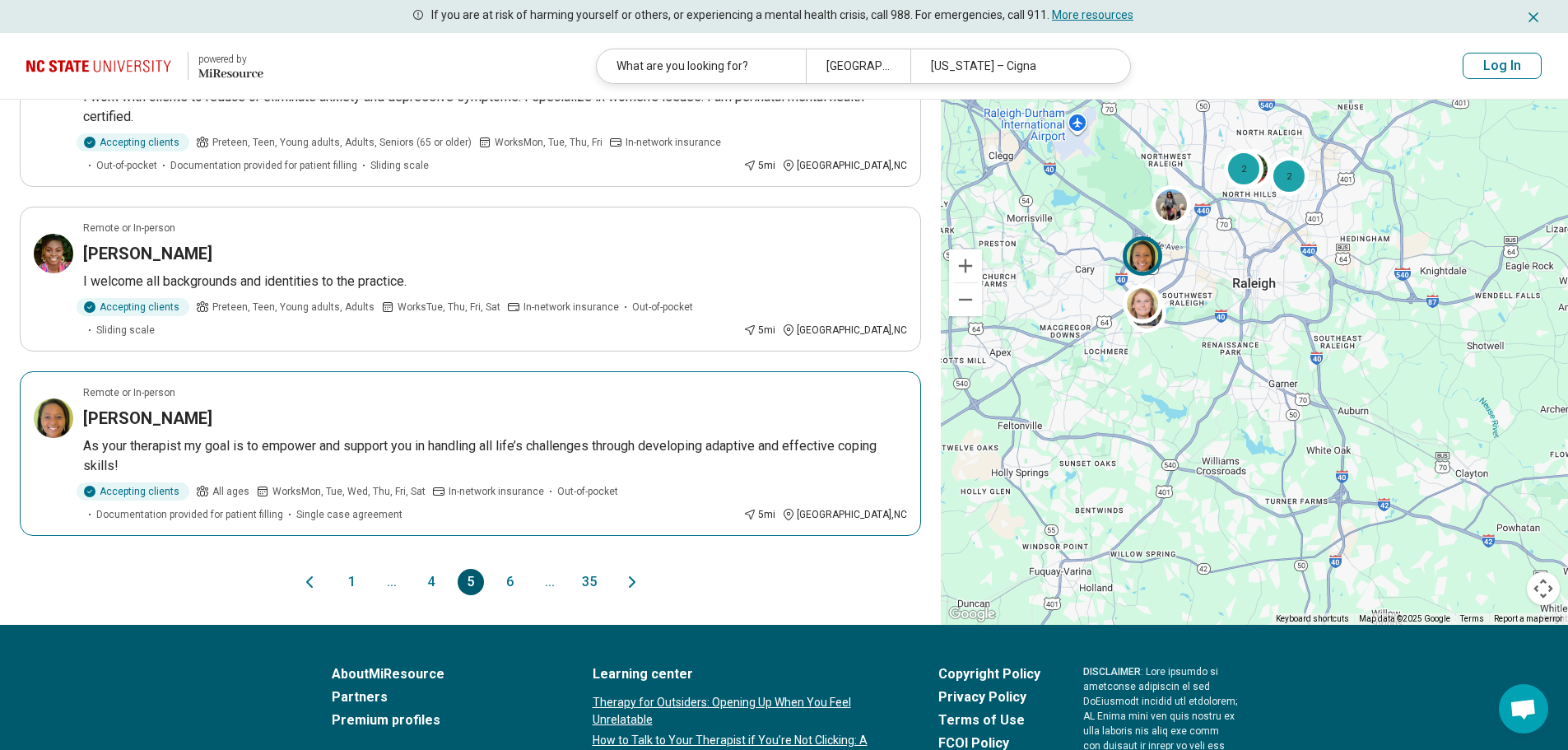
scroll to position [1400, 0]
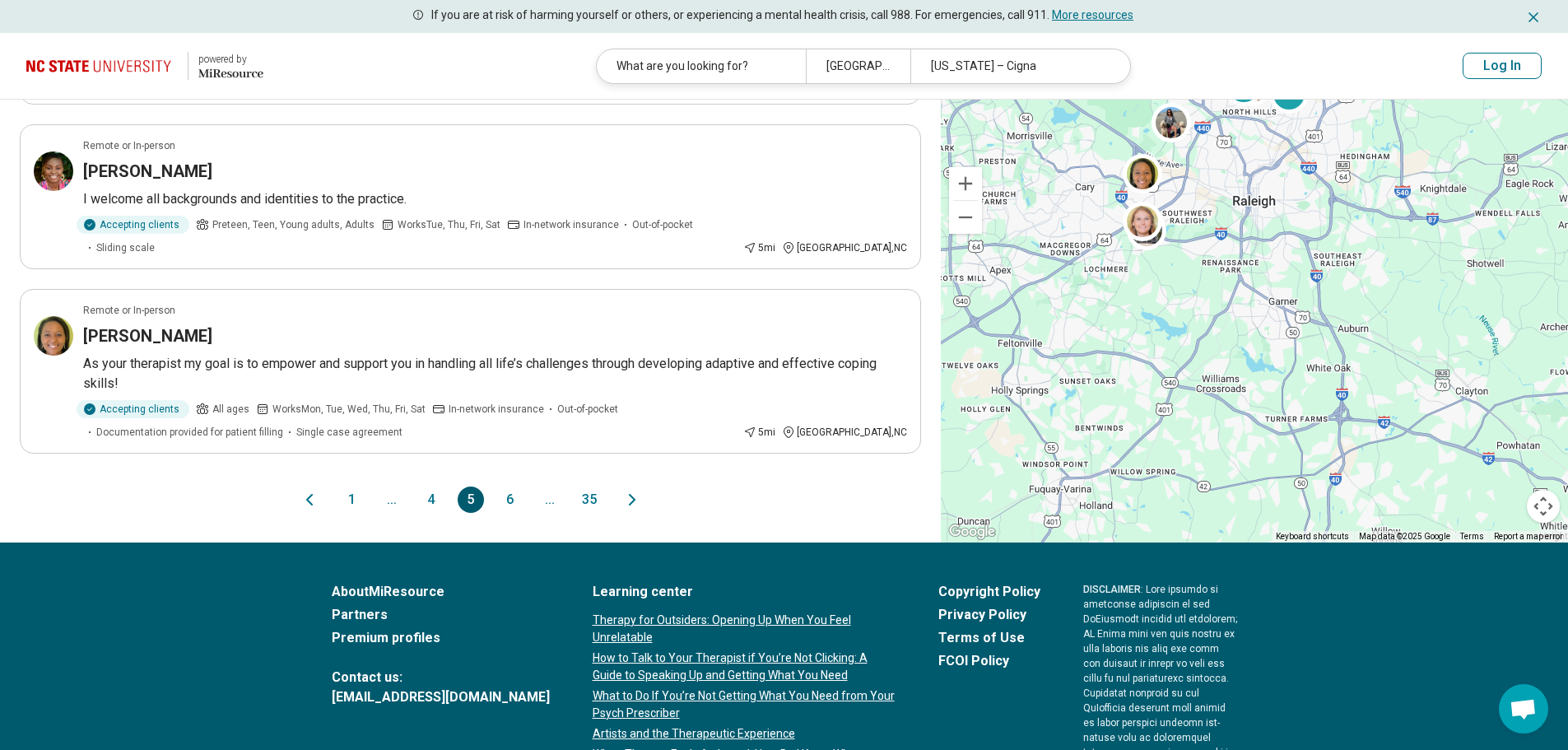
click at [506, 486] on button "6" at bounding box center [510, 499] width 26 height 26
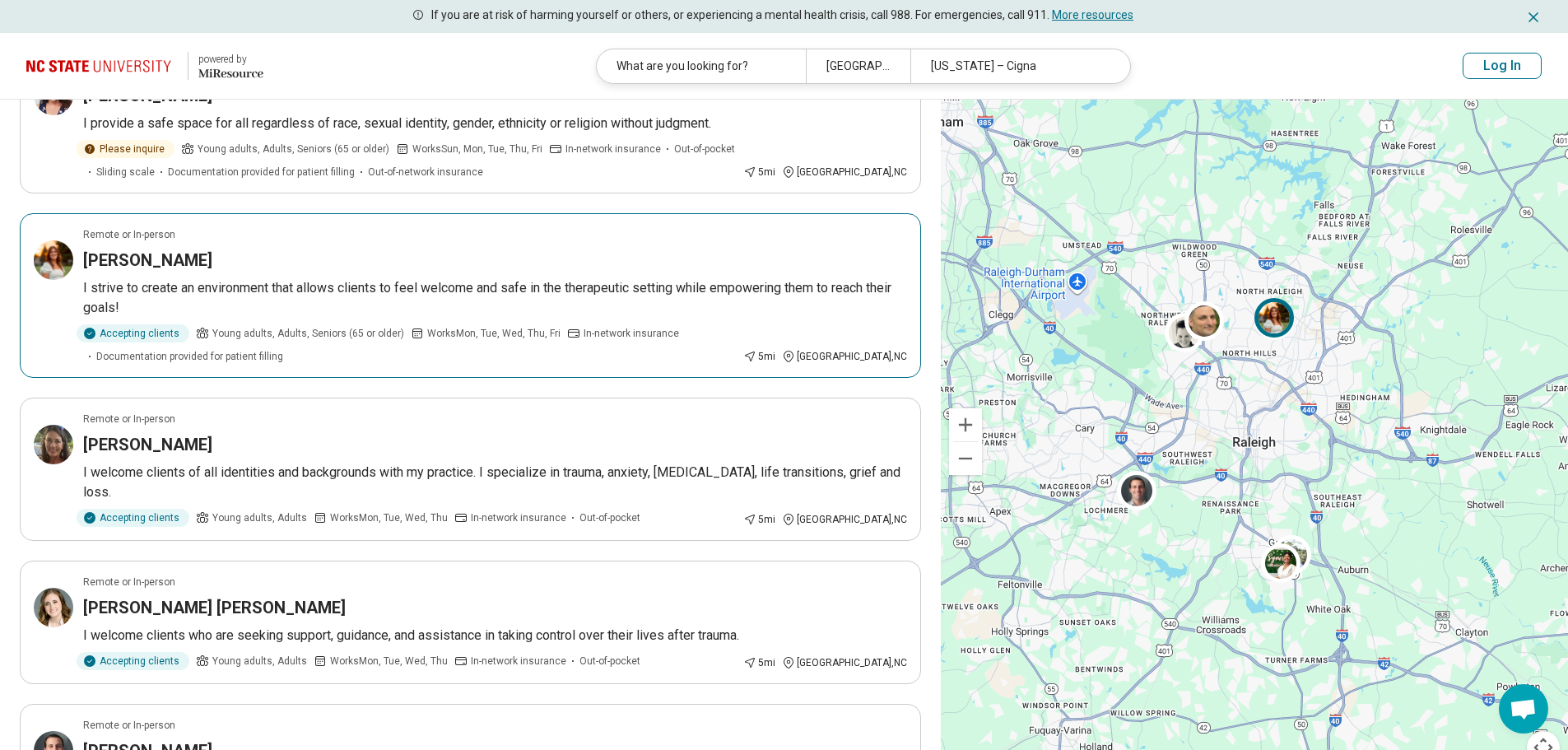
scroll to position [740, 0]
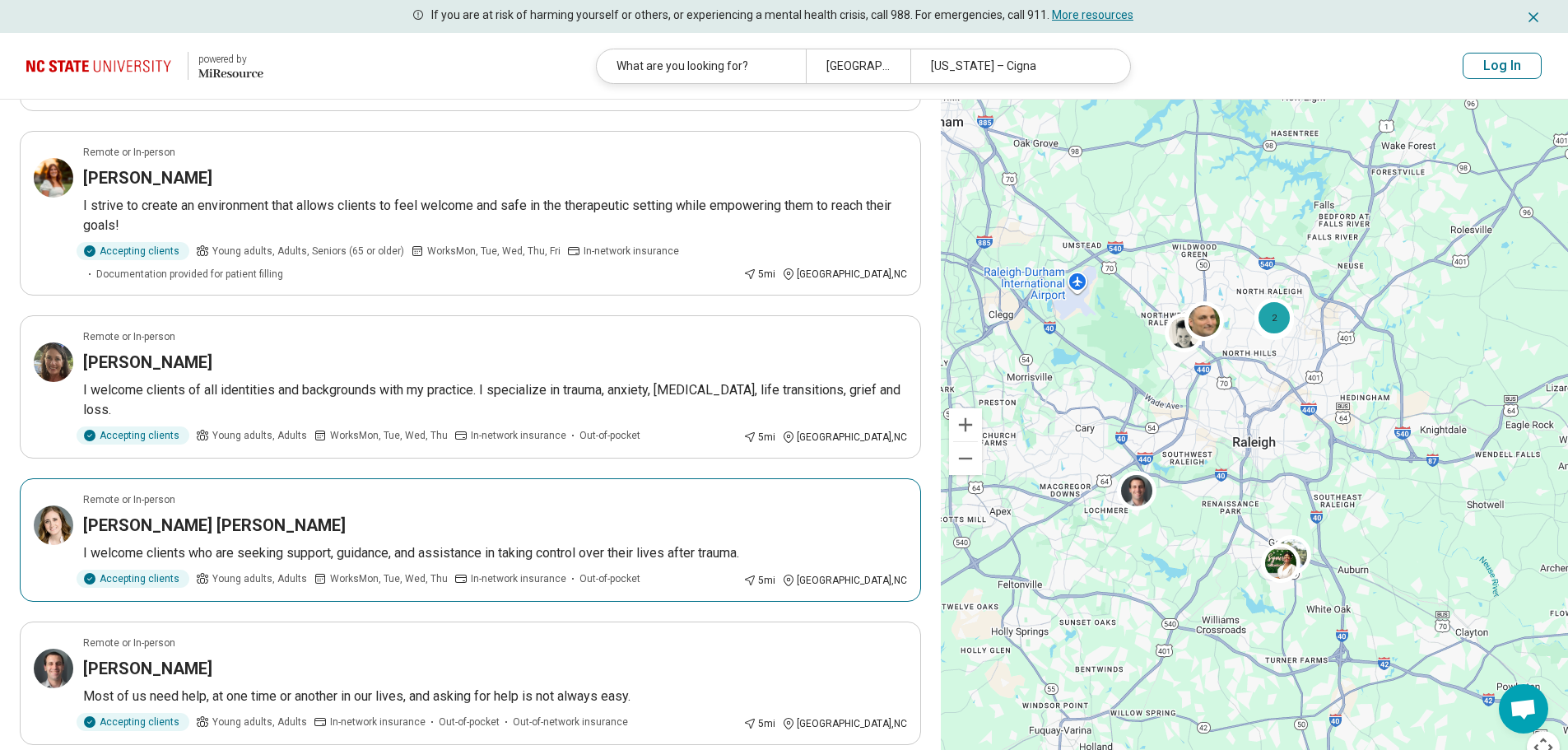
click at [182, 514] on h3 "Karlene Lo Greco" at bounding box center [214, 525] width 263 height 23
click at [124, 350] on h3 "Jenn Tisdale" at bounding box center [148, 362] width 129 height 23
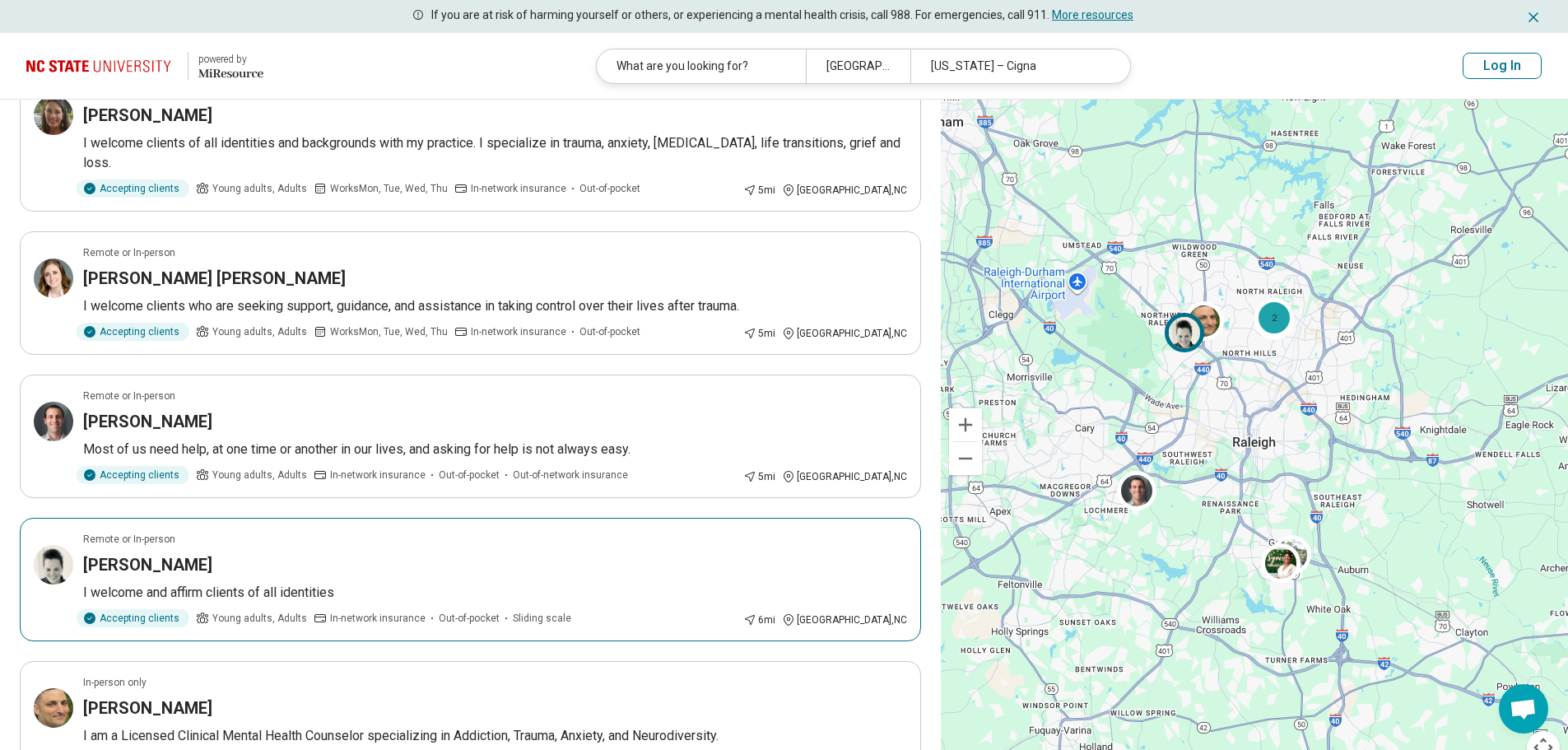
scroll to position [1070, 0]
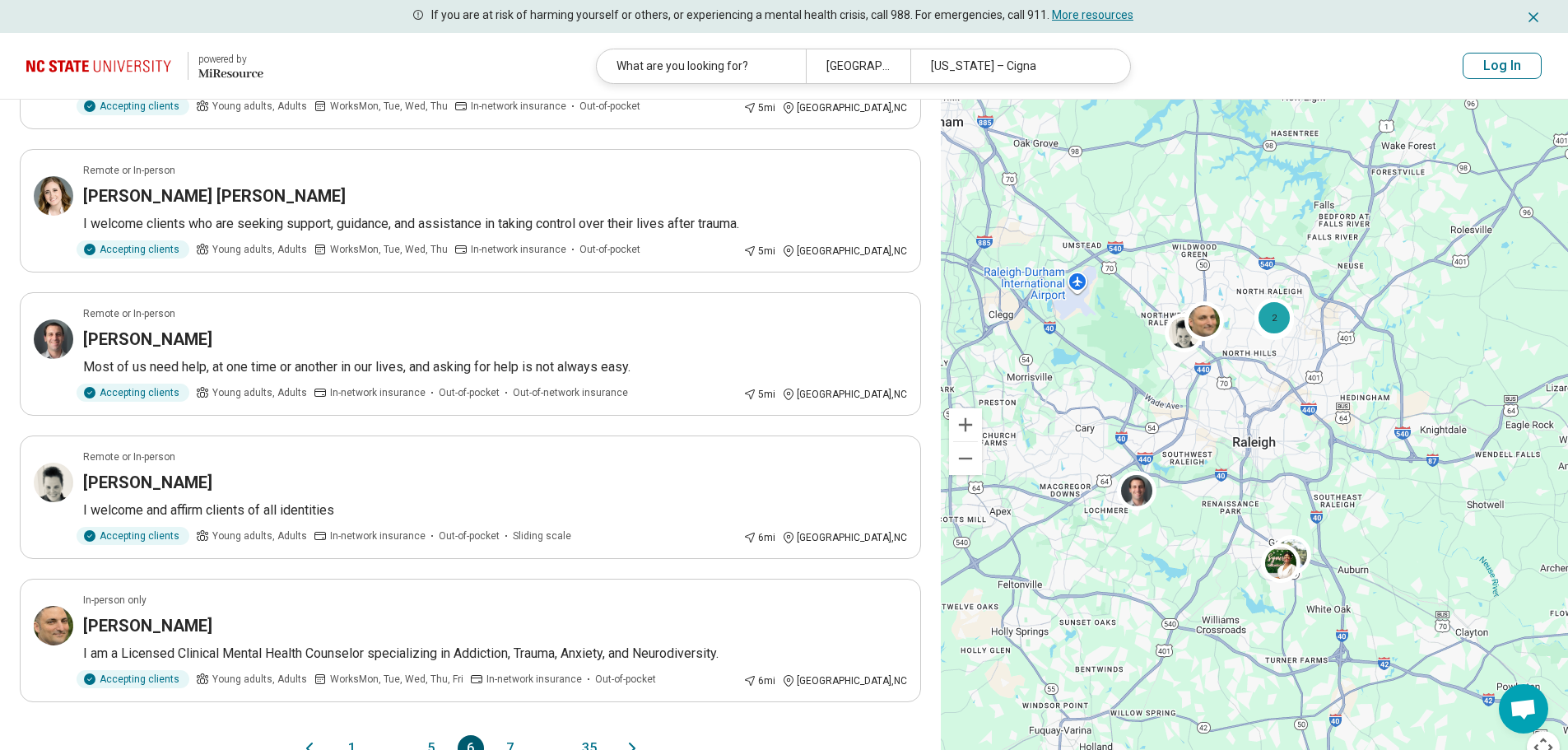
click at [506, 735] on button "7" at bounding box center [510, 747] width 26 height 26
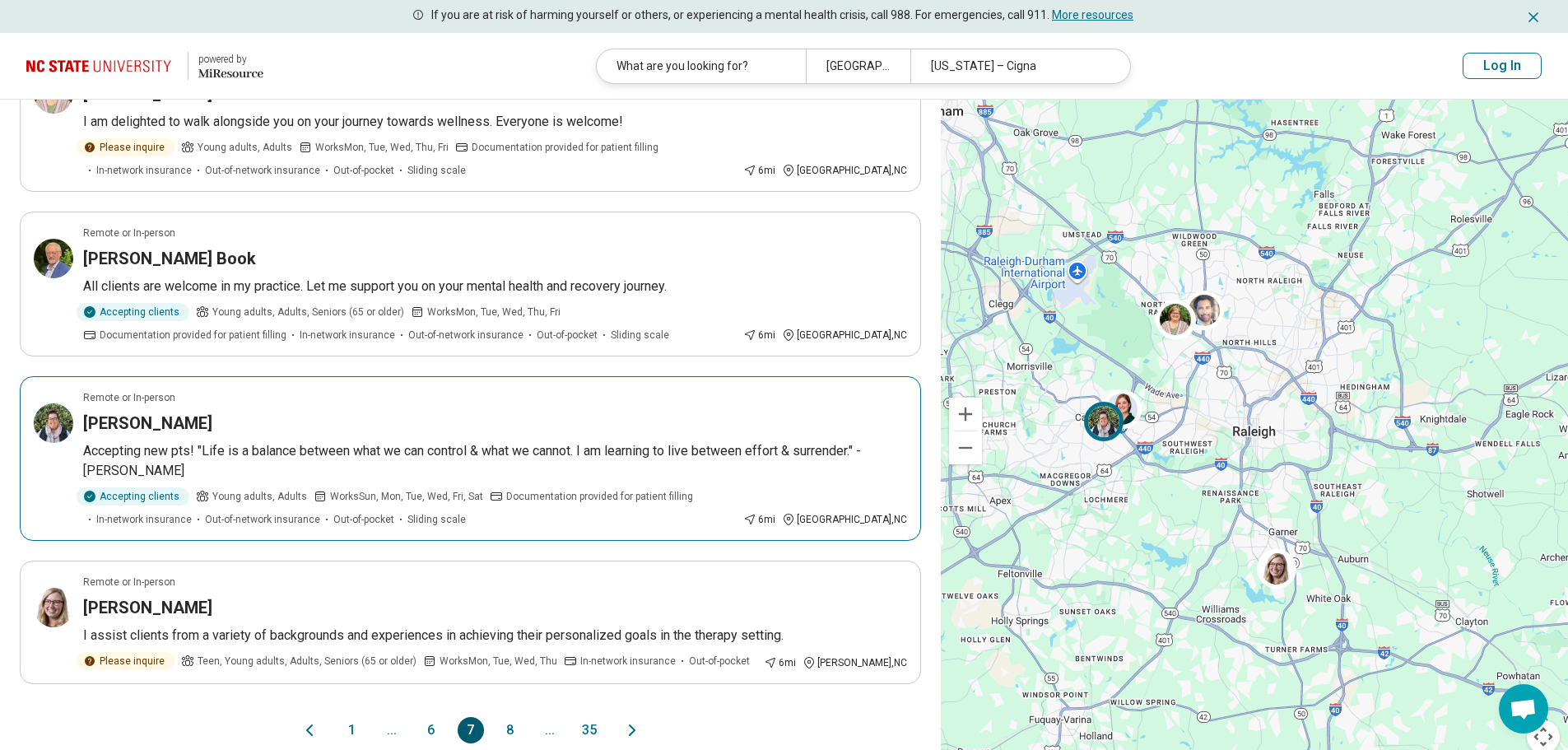
scroll to position [1235, 0]
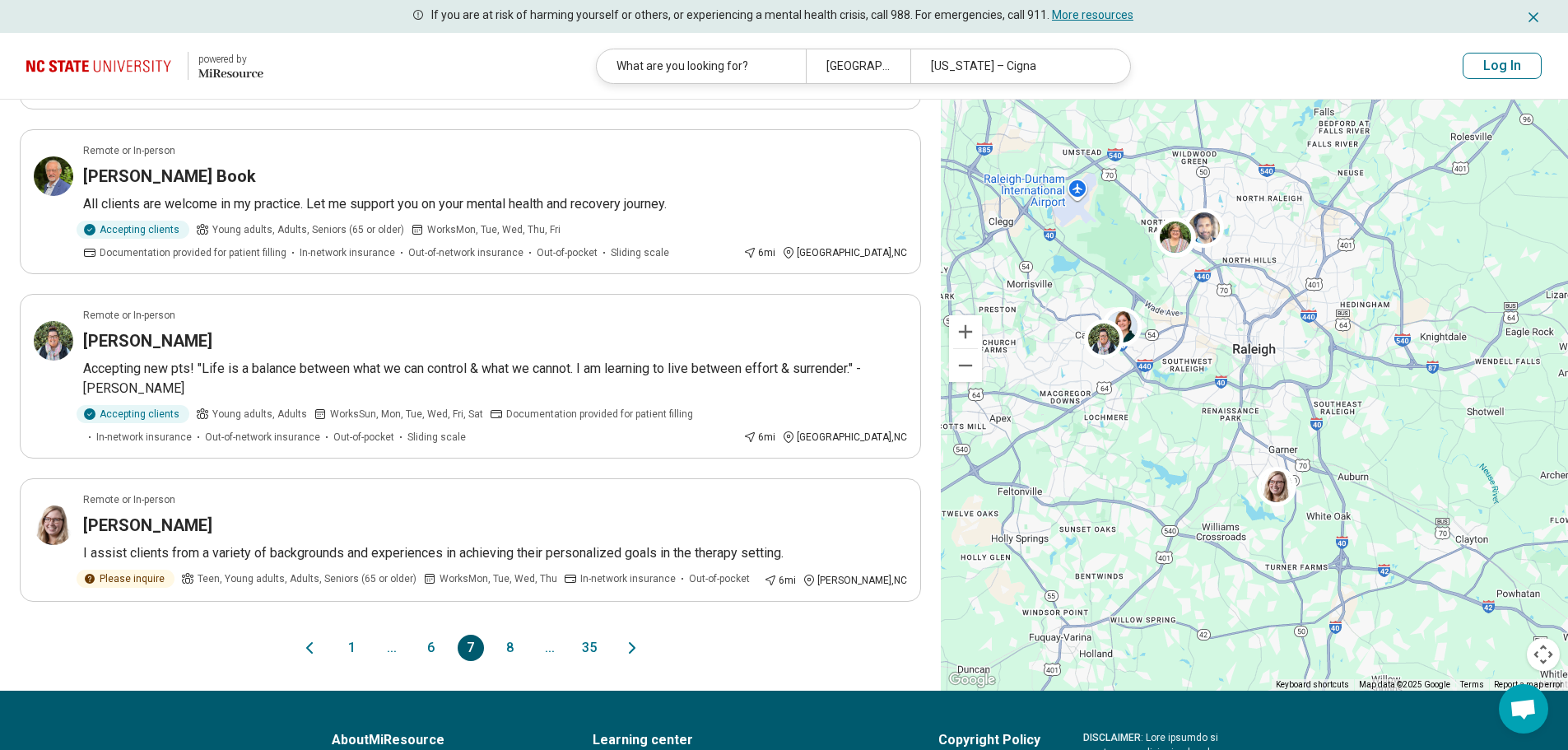
click at [516, 634] on button "8" at bounding box center [510, 647] width 26 height 26
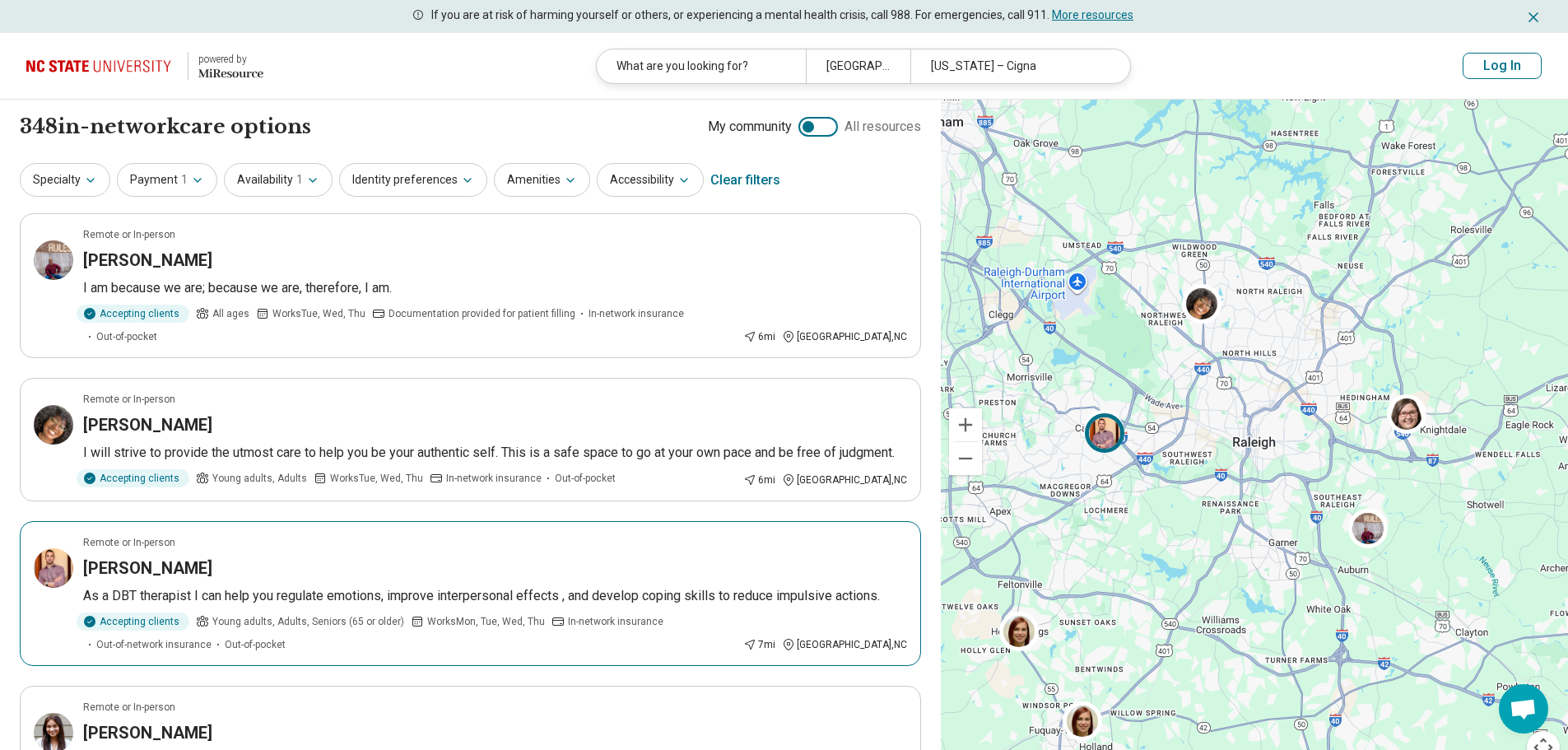
scroll to position [82, 0]
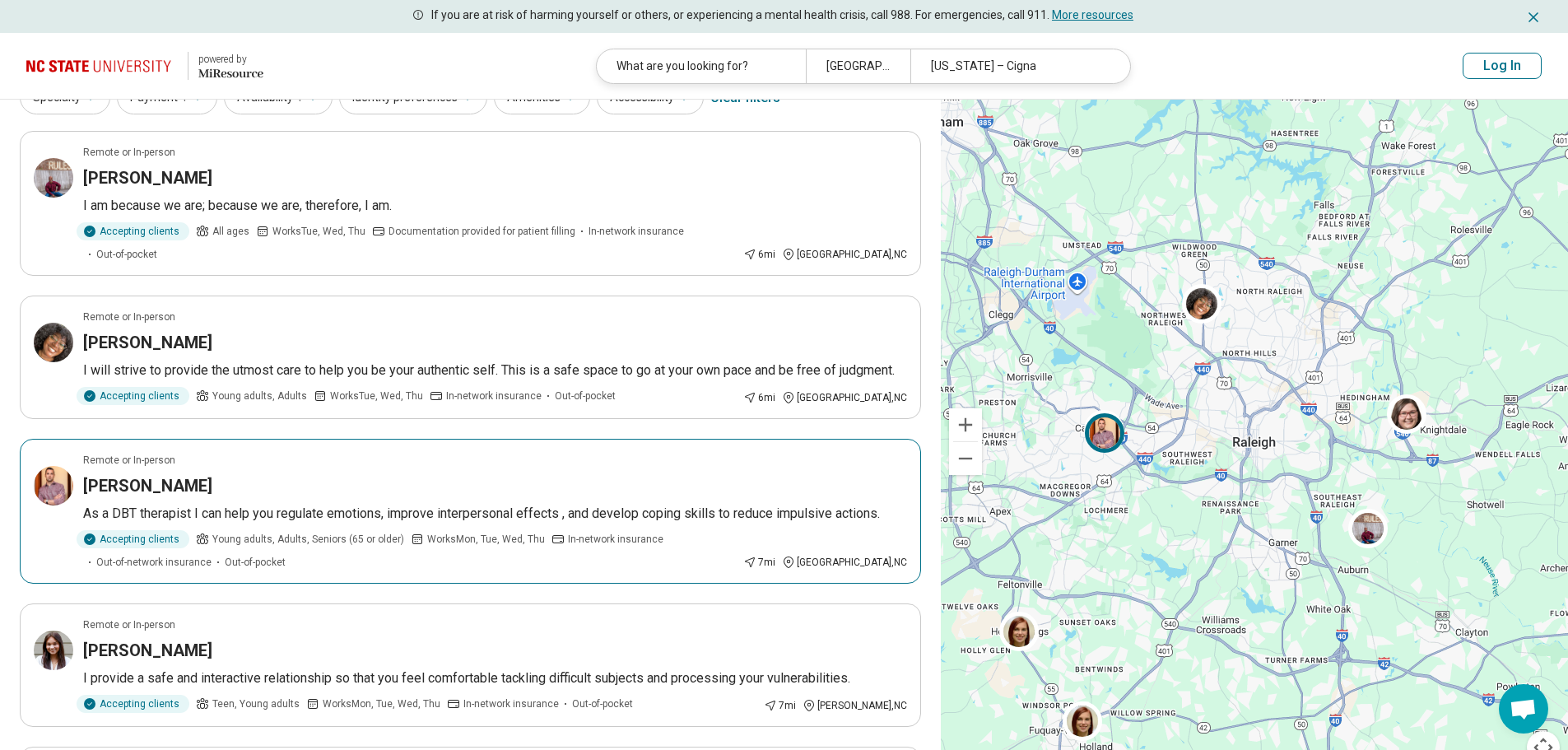
click at [114, 474] on h3 "[PERSON_NAME]" at bounding box center [148, 486] width 129 height 23
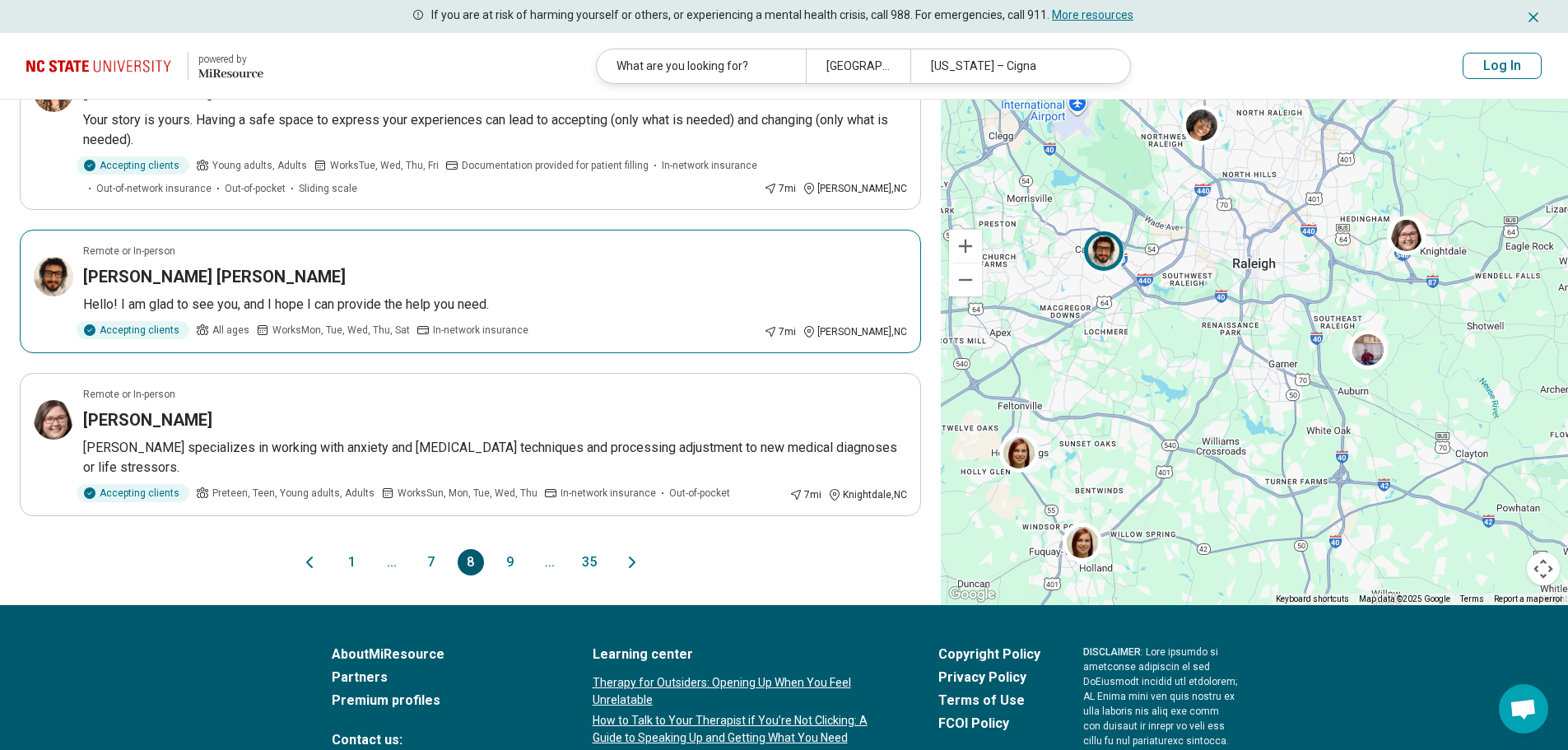
scroll to position [1317, 0]
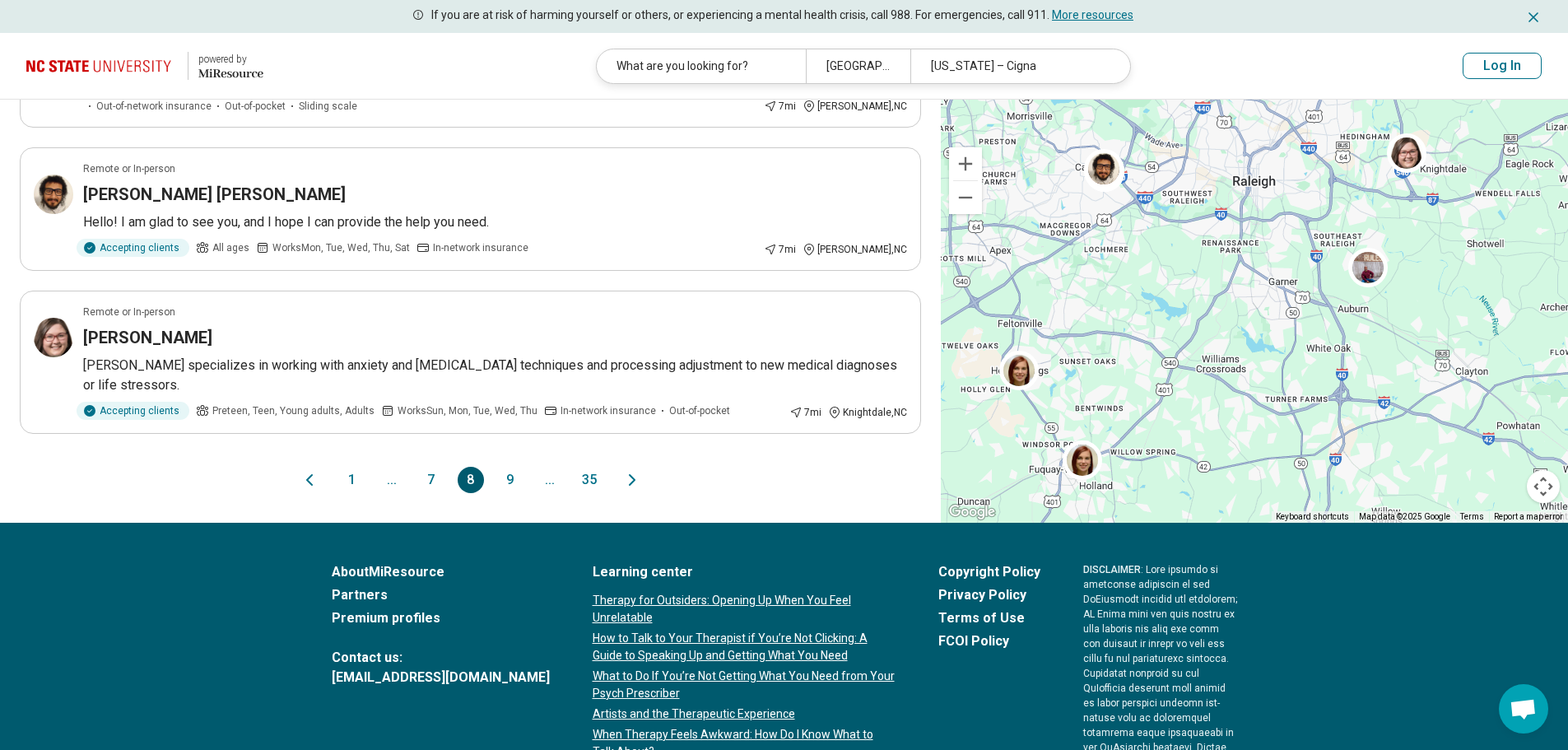
click at [510, 466] on button "9" at bounding box center [510, 479] width 26 height 26
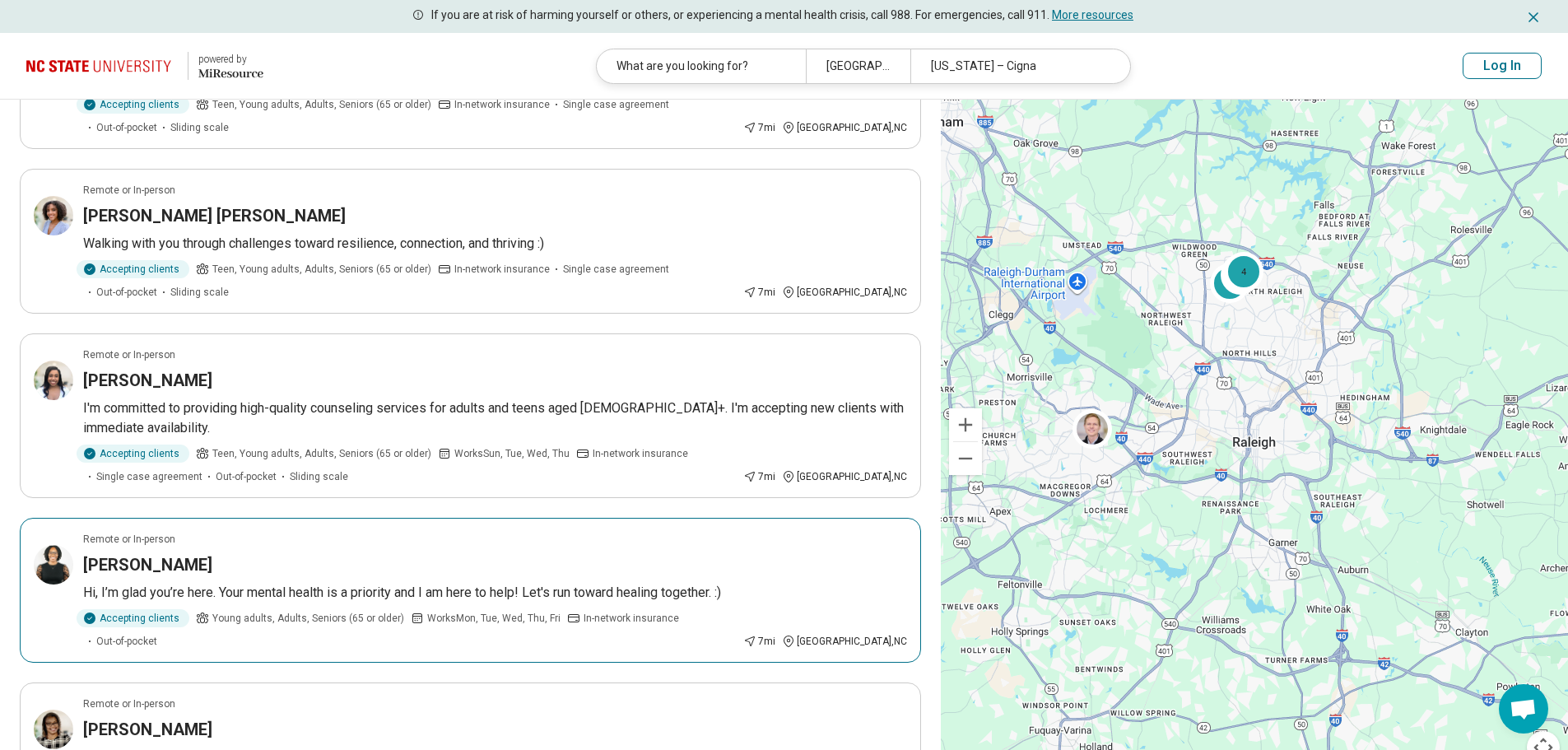
scroll to position [1153, 0]
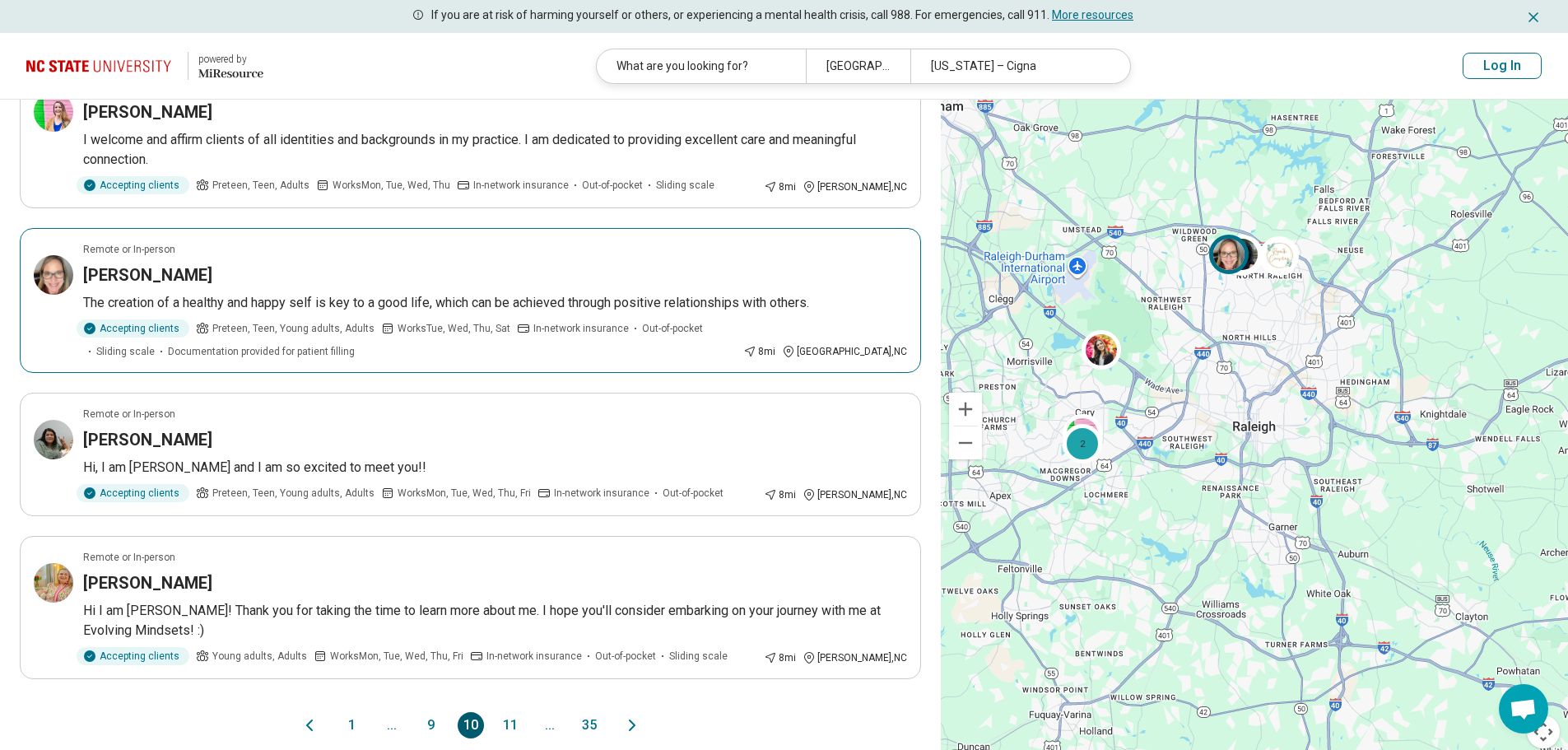
scroll to position [1235, 0]
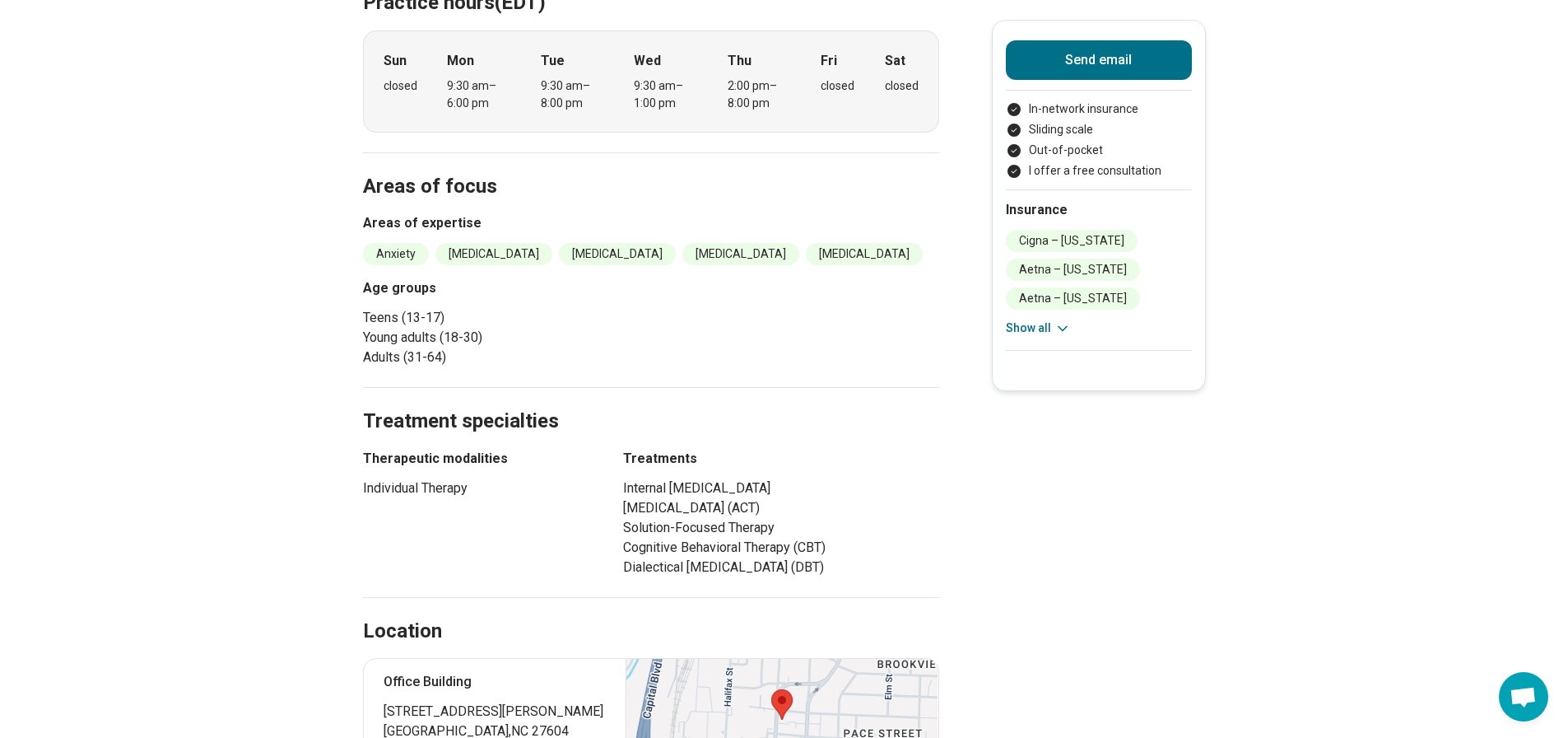
scroll to position [577, 0]
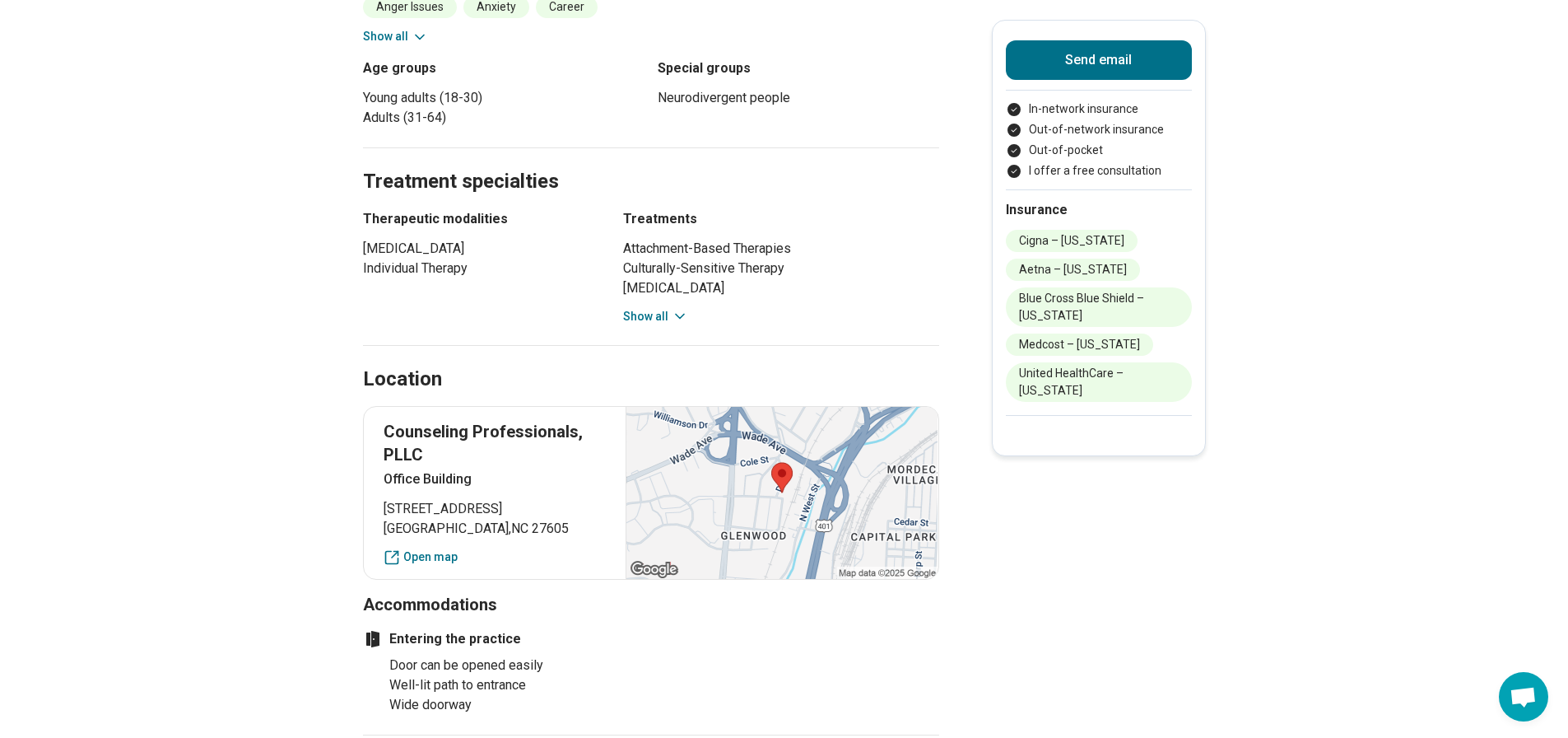
scroll to position [824, 0]
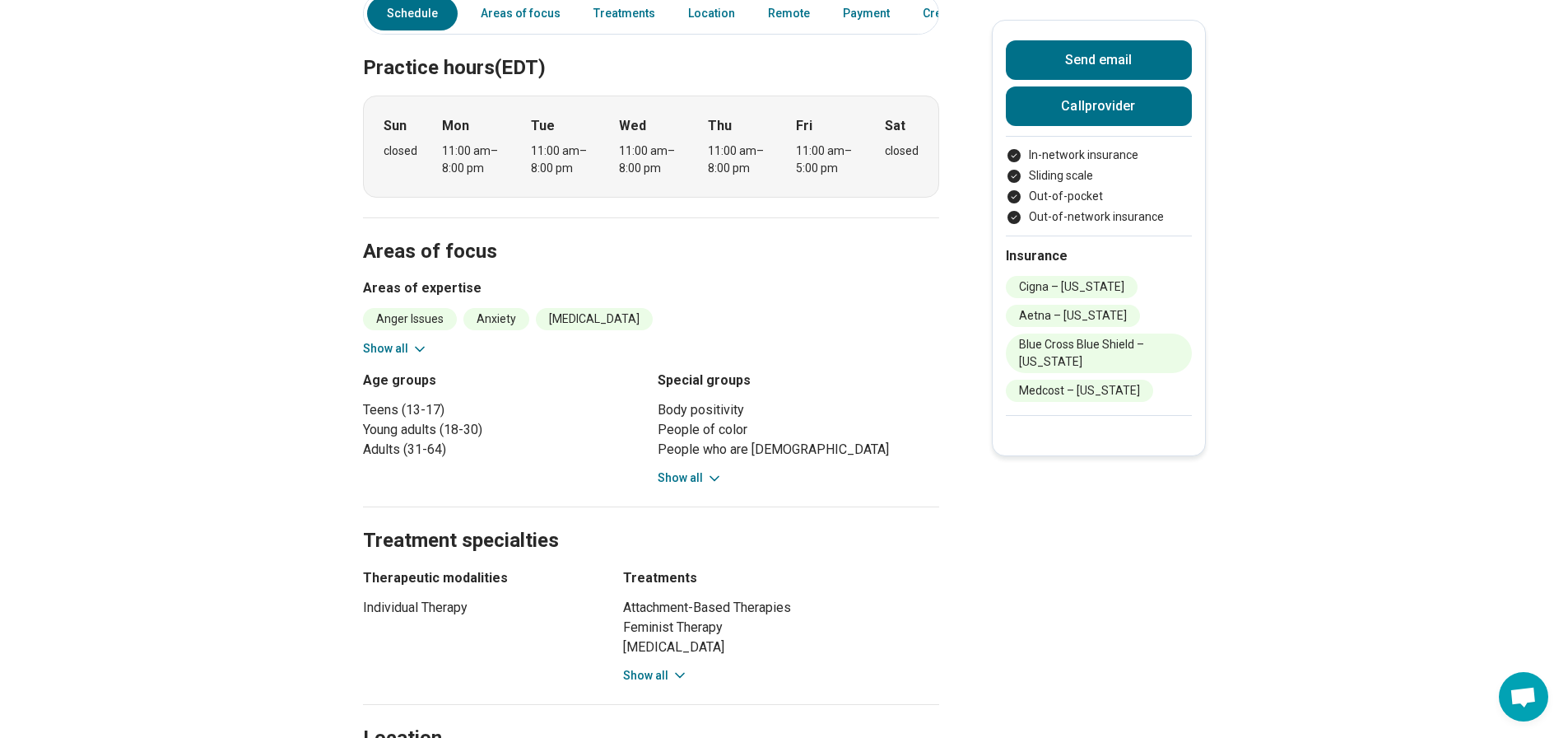
scroll to position [329, 0]
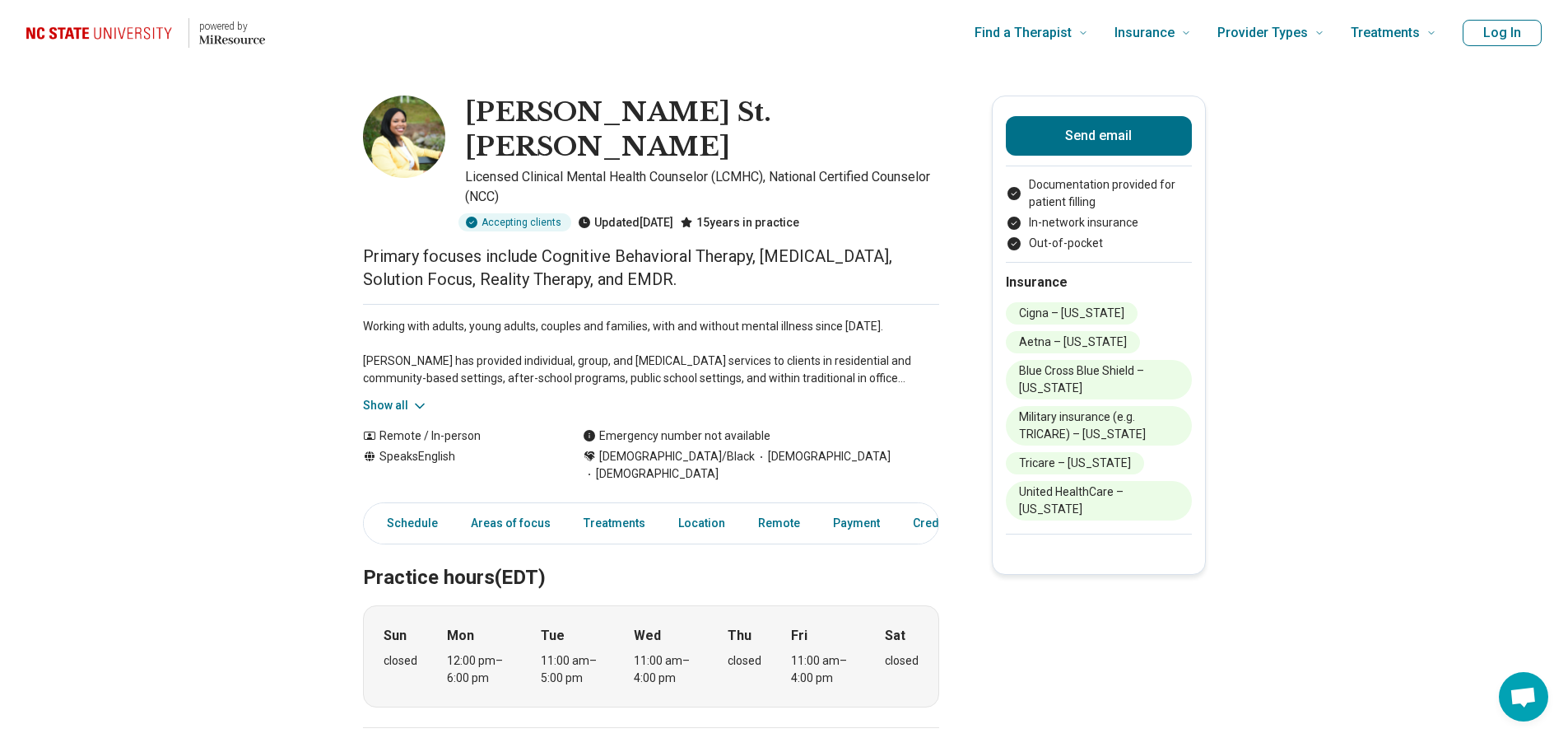
click at [410, 397] on button "Show all" at bounding box center [395, 406] width 65 height 17
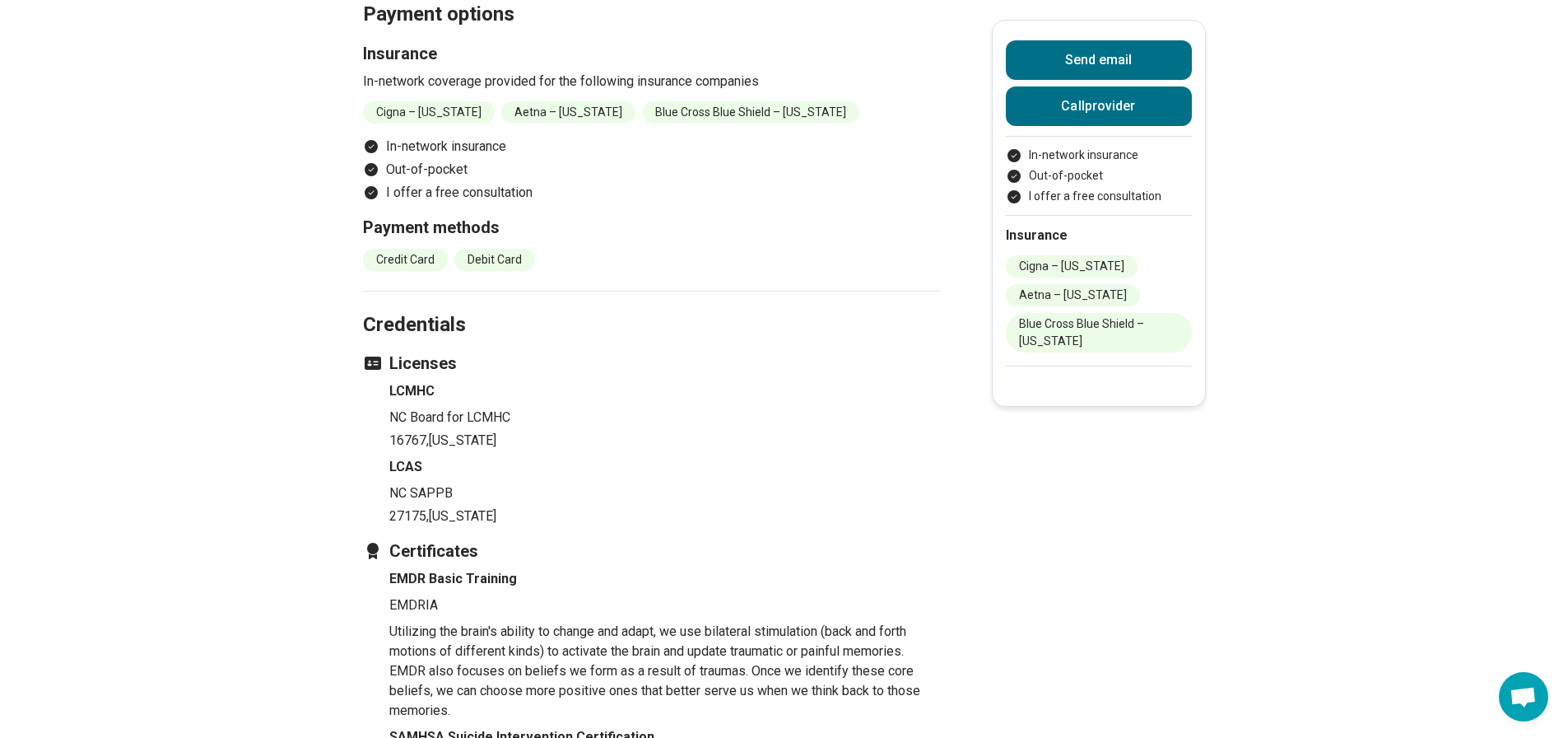
scroll to position [1894, 0]
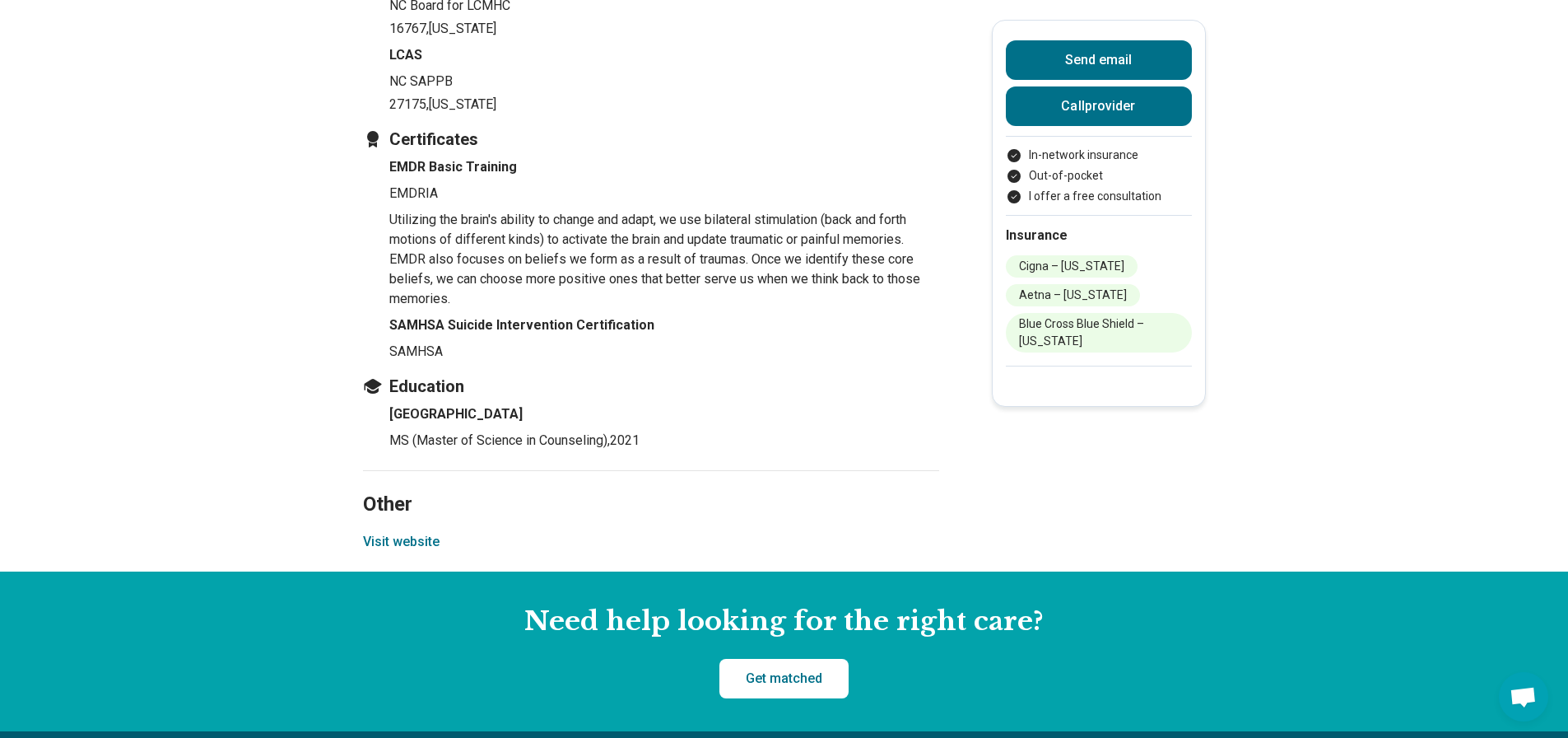
click at [411, 532] on button "Visit website" at bounding box center [401, 542] width 76 height 19
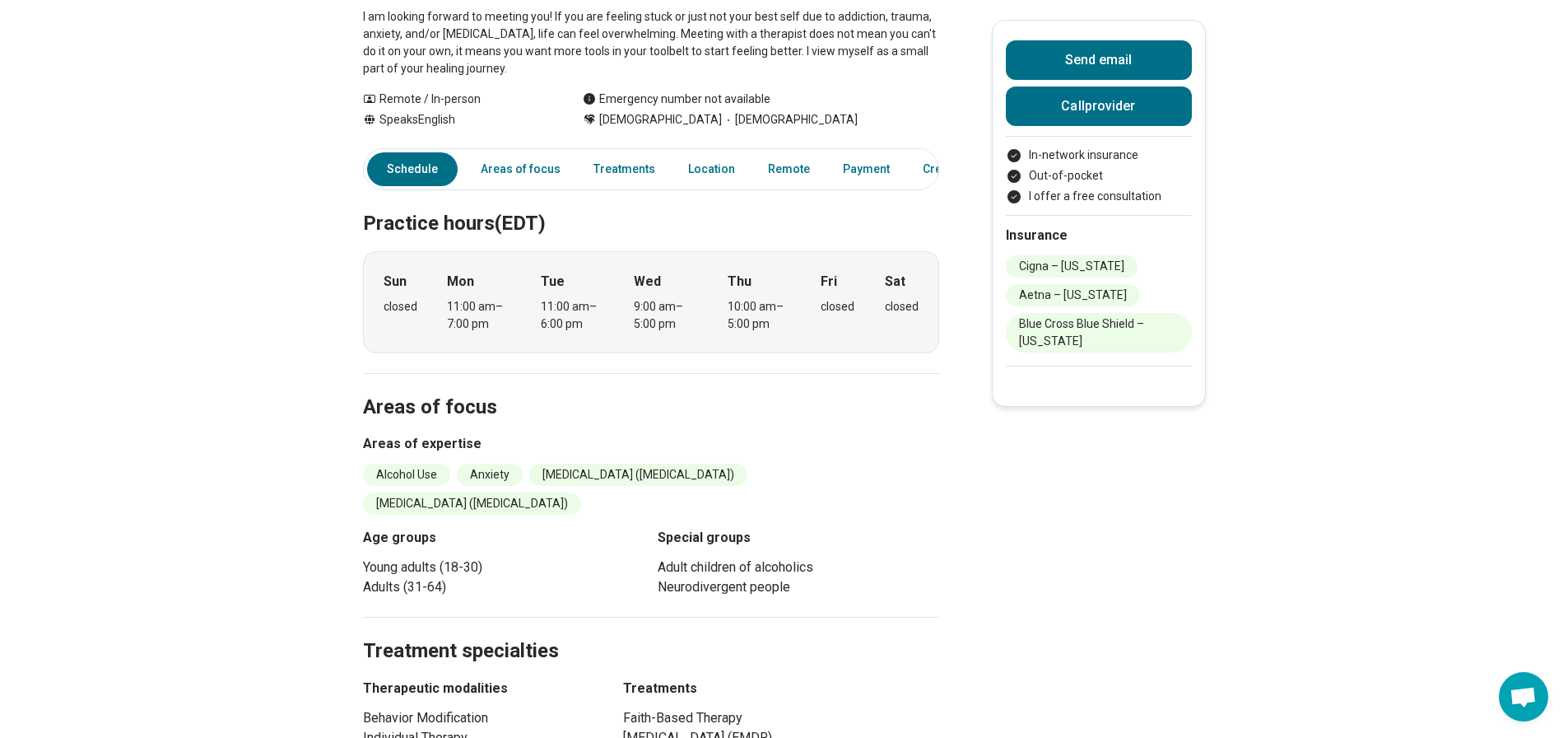
scroll to position [495, 0]
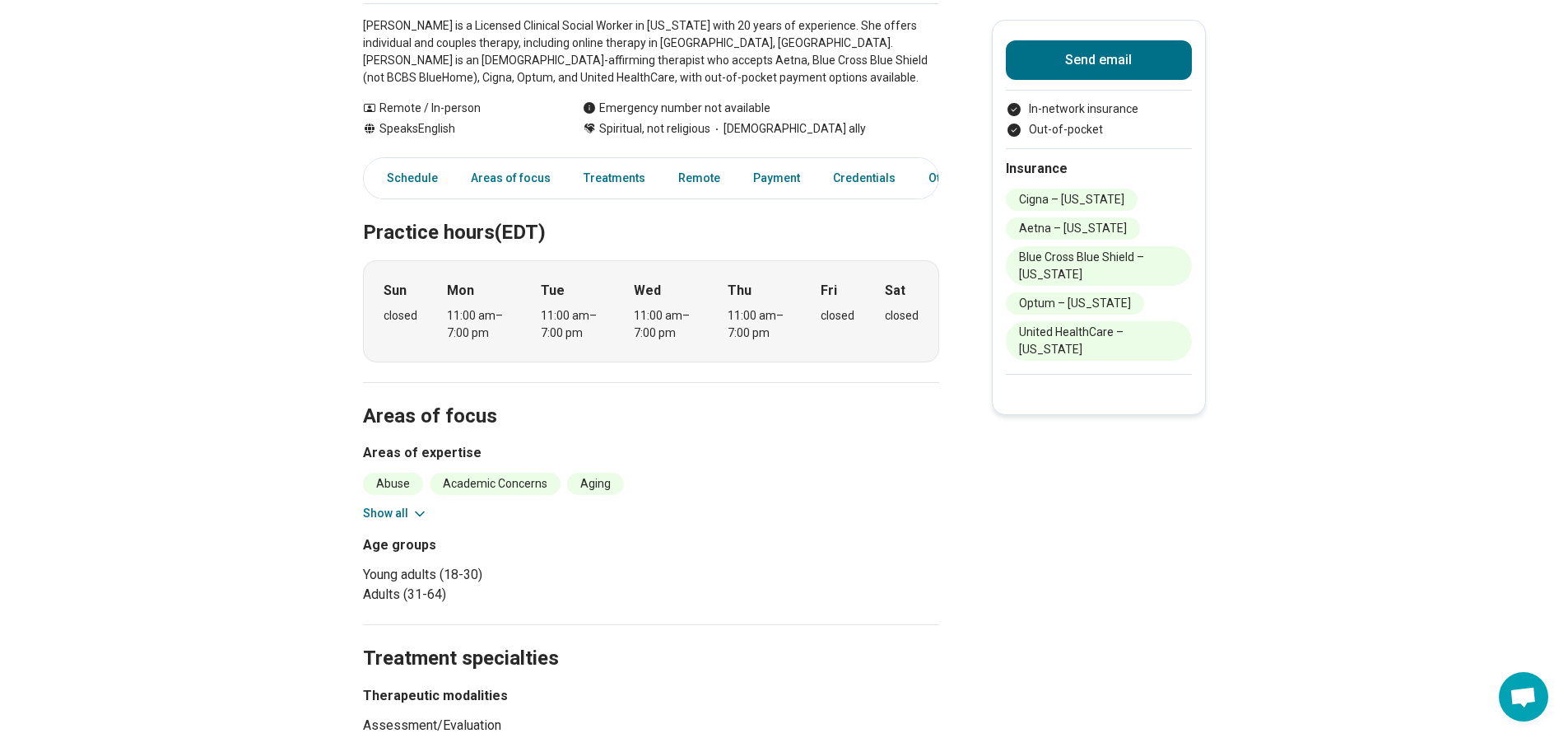
scroll to position [329, 0]
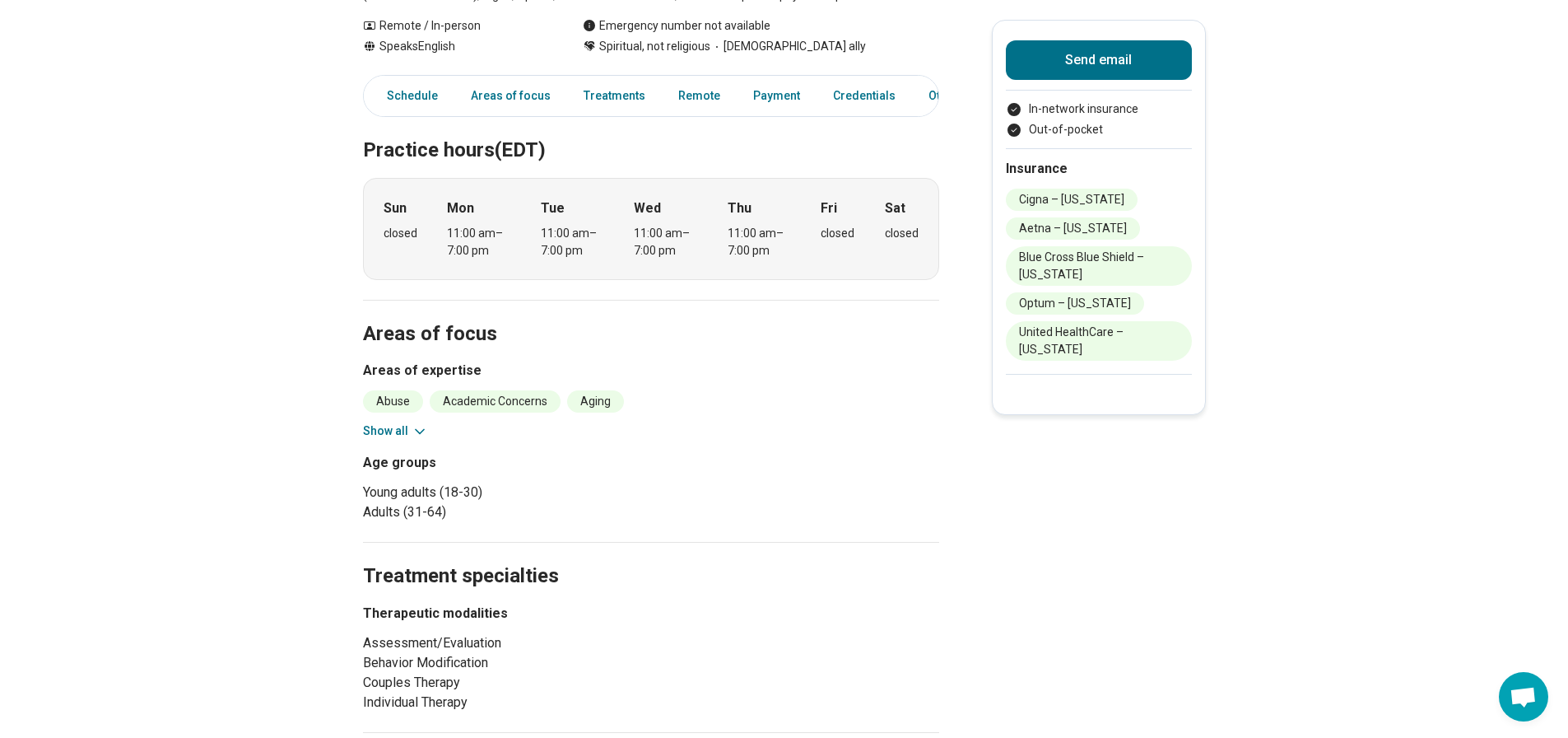
click at [397, 427] on button "Show all" at bounding box center [395, 431] width 65 height 17
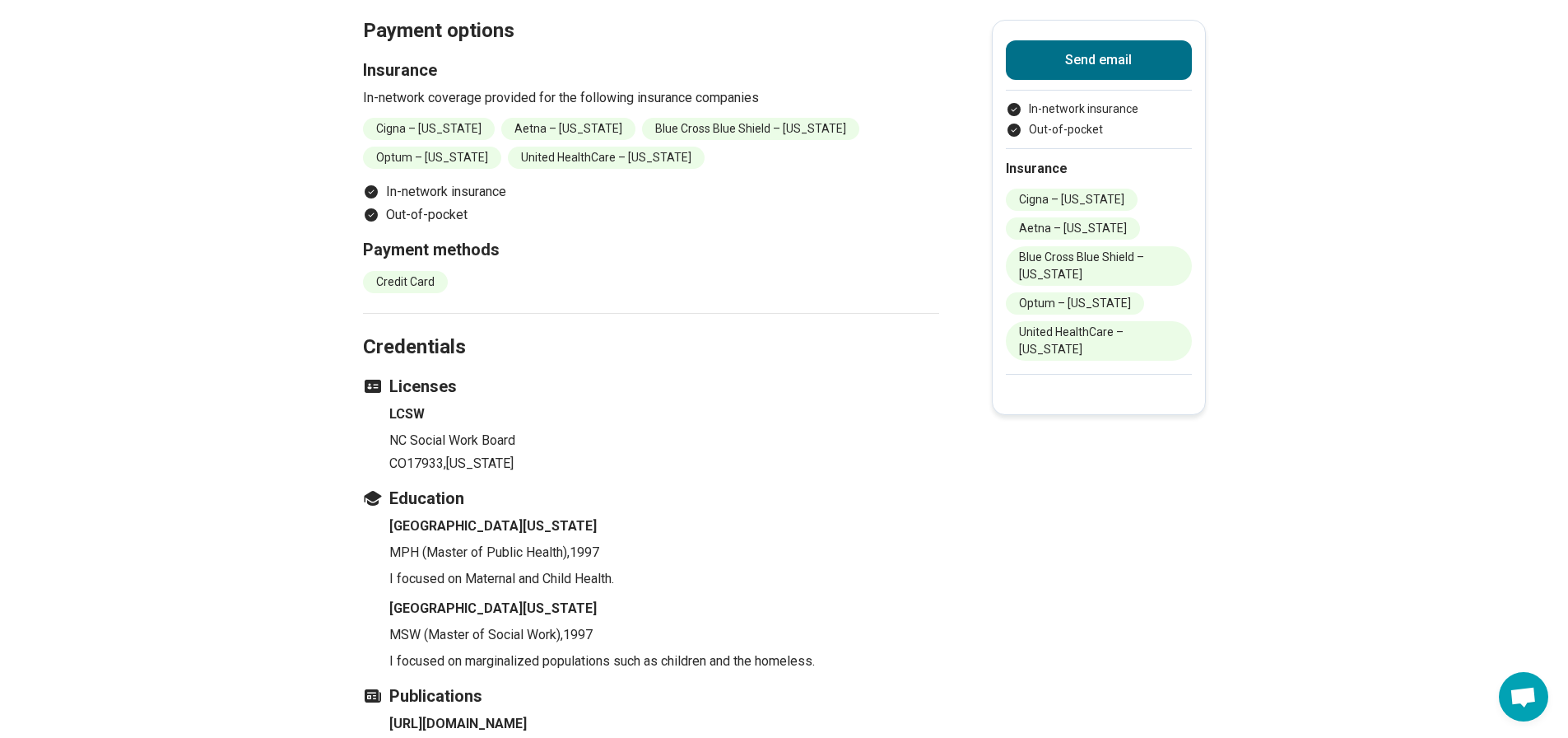
scroll to position [1894, 0]
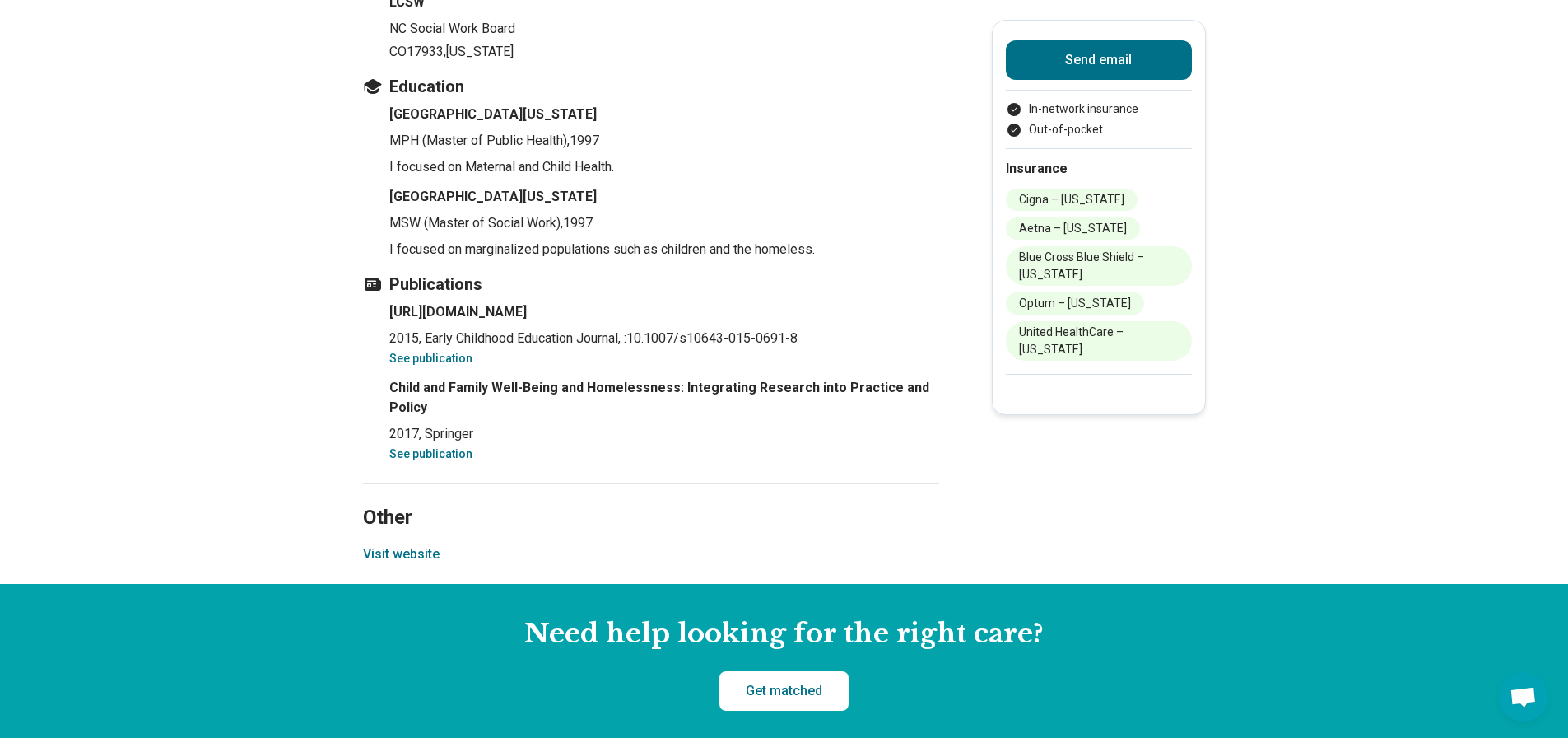
click at [404, 564] on button "Visit website" at bounding box center [401, 554] width 76 height 19
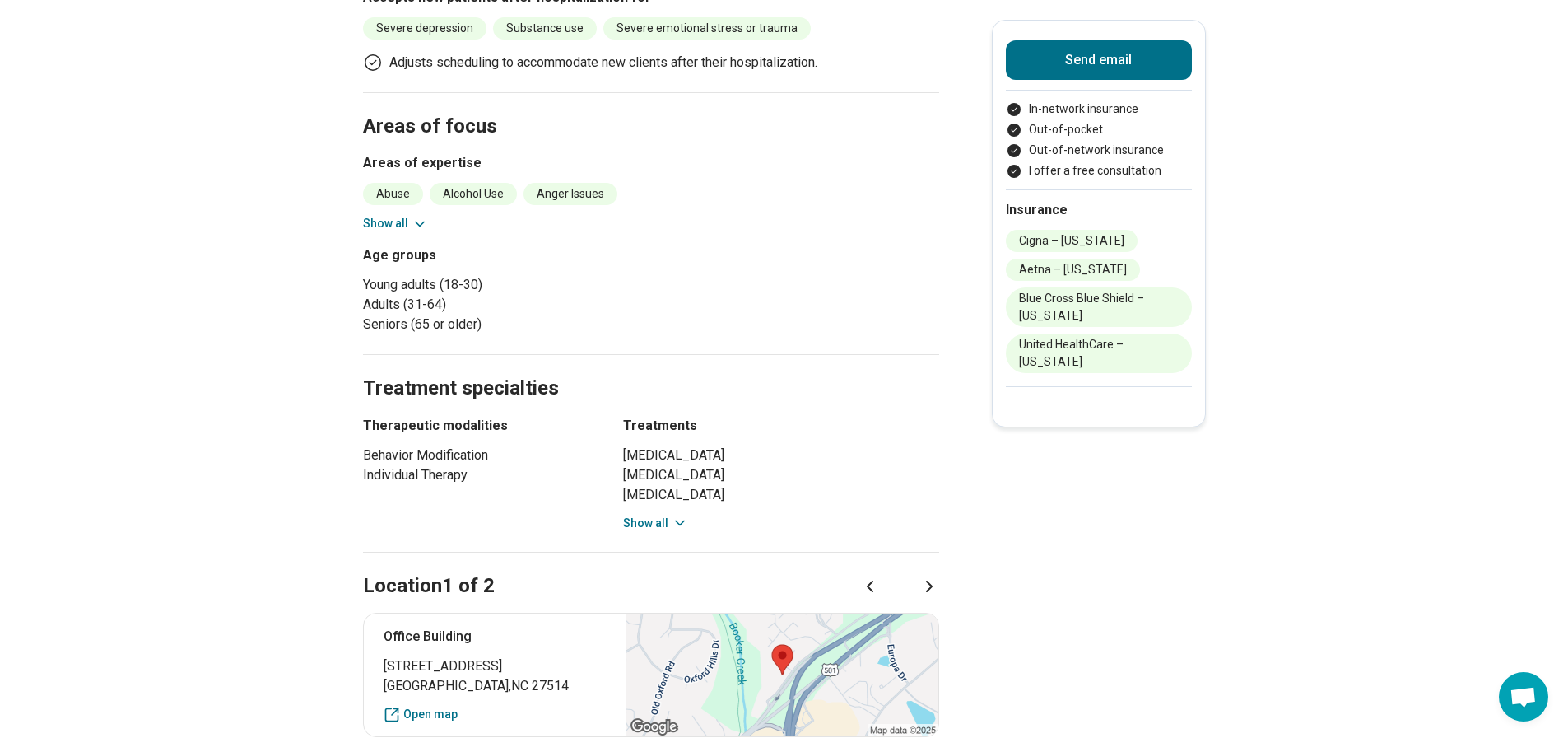
scroll to position [906, 0]
